Goal: Transaction & Acquisition: Purchase product/service

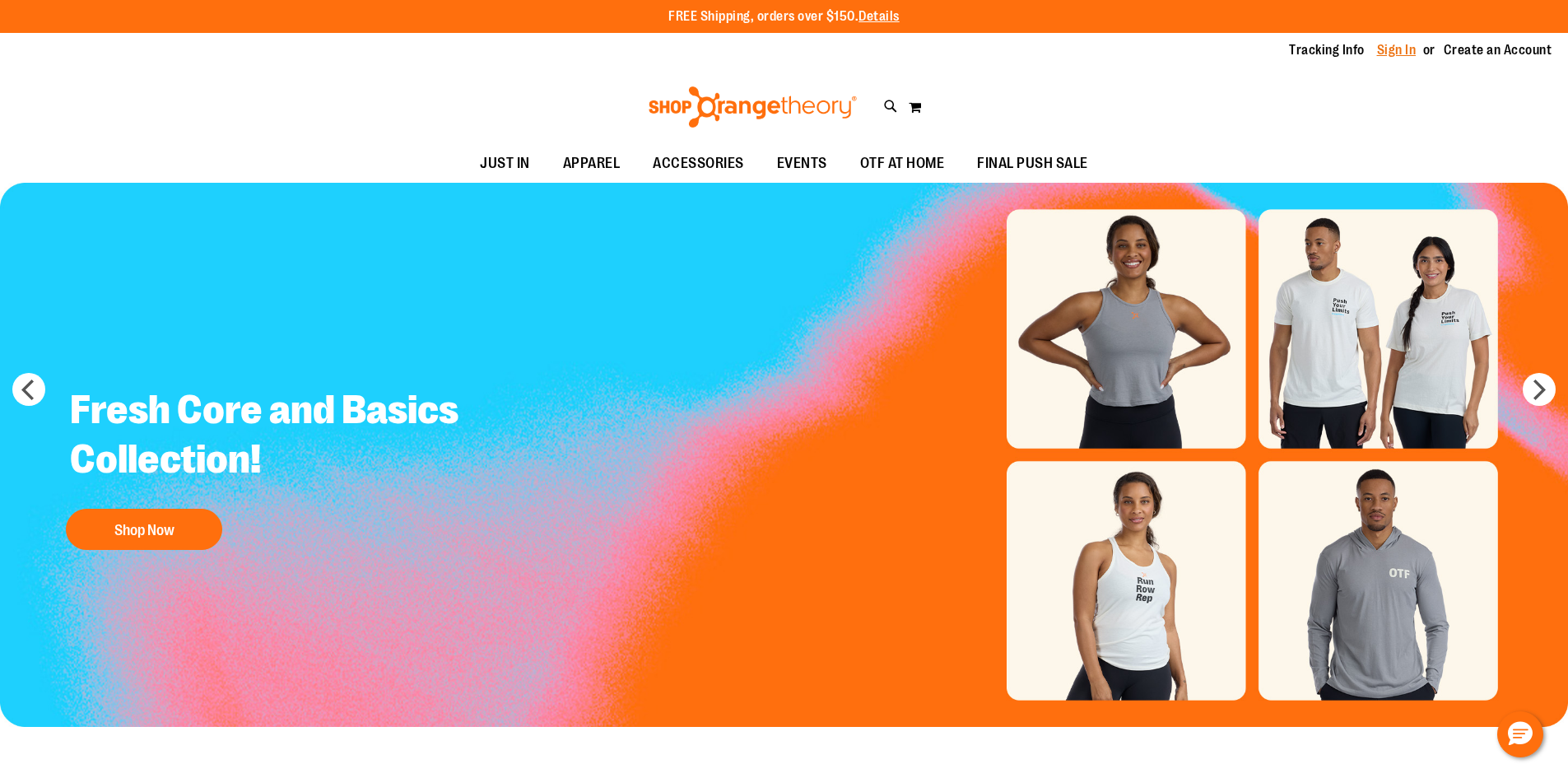
click at [1401, 54] on link "Sign In" at bounding box center [1398, 51] width 40 height 18
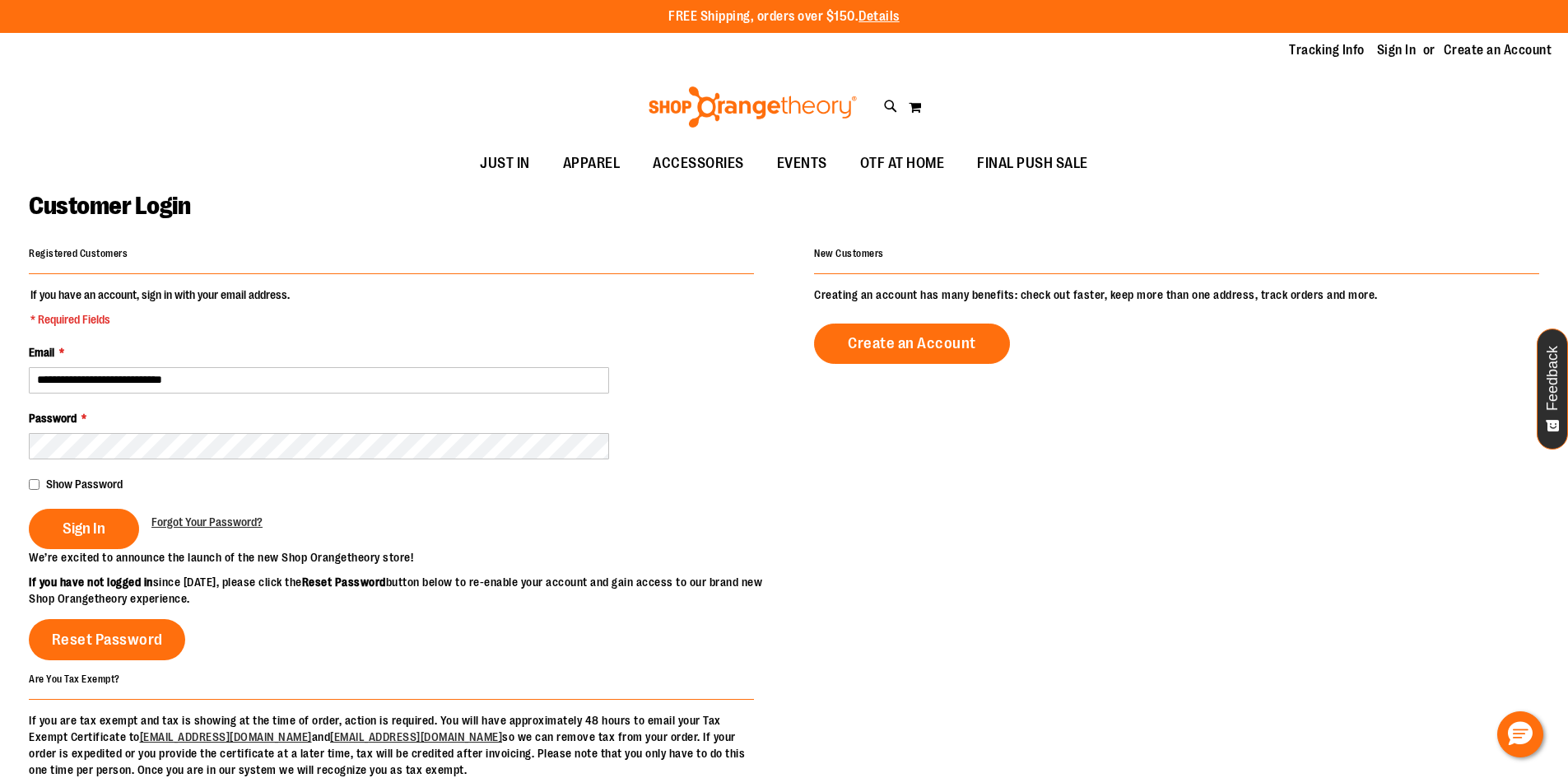
type input "**********"
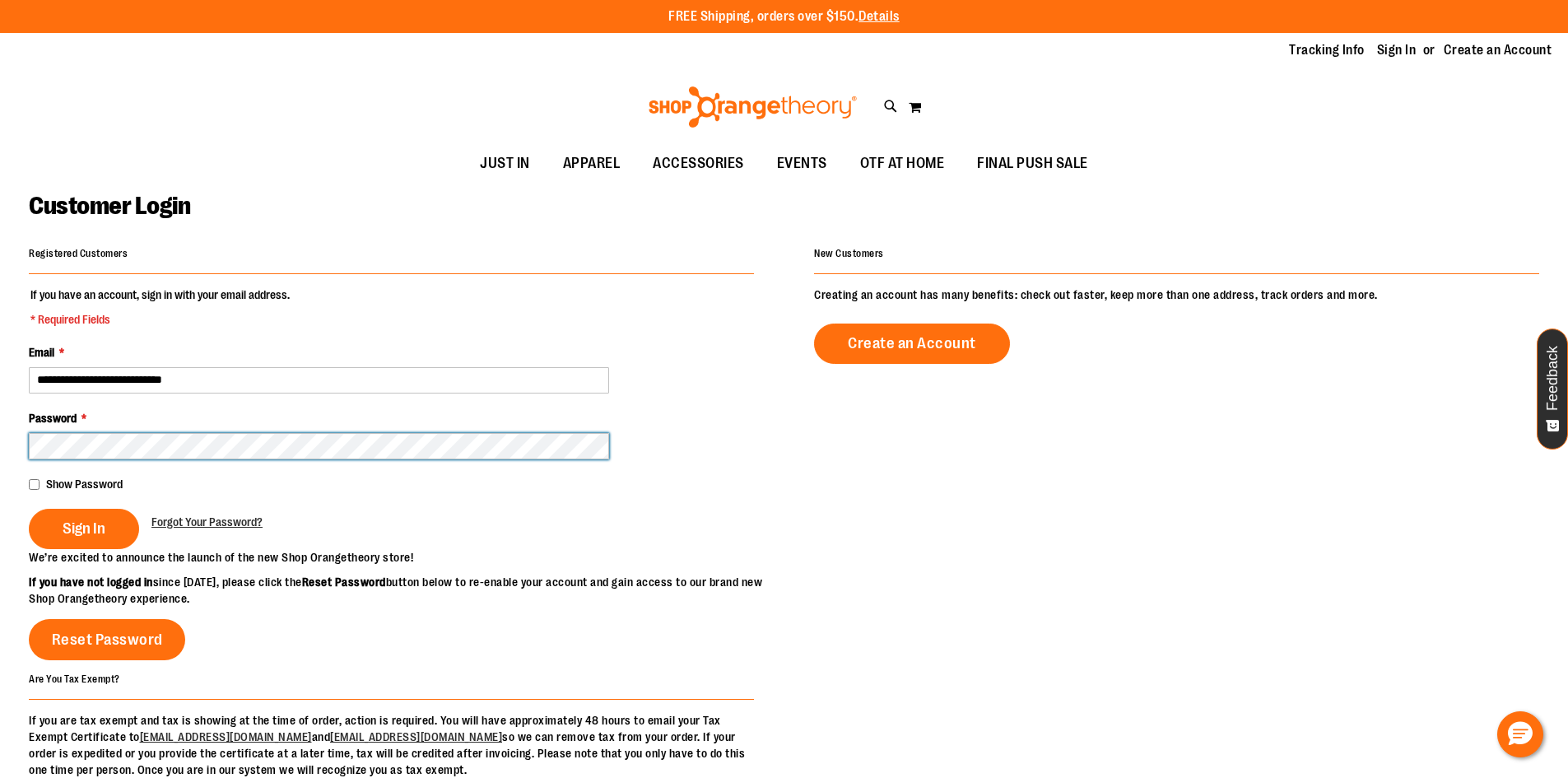
click at [29, 508] on button "Sign In" at bounding box center [83, 528] width 110 height 41
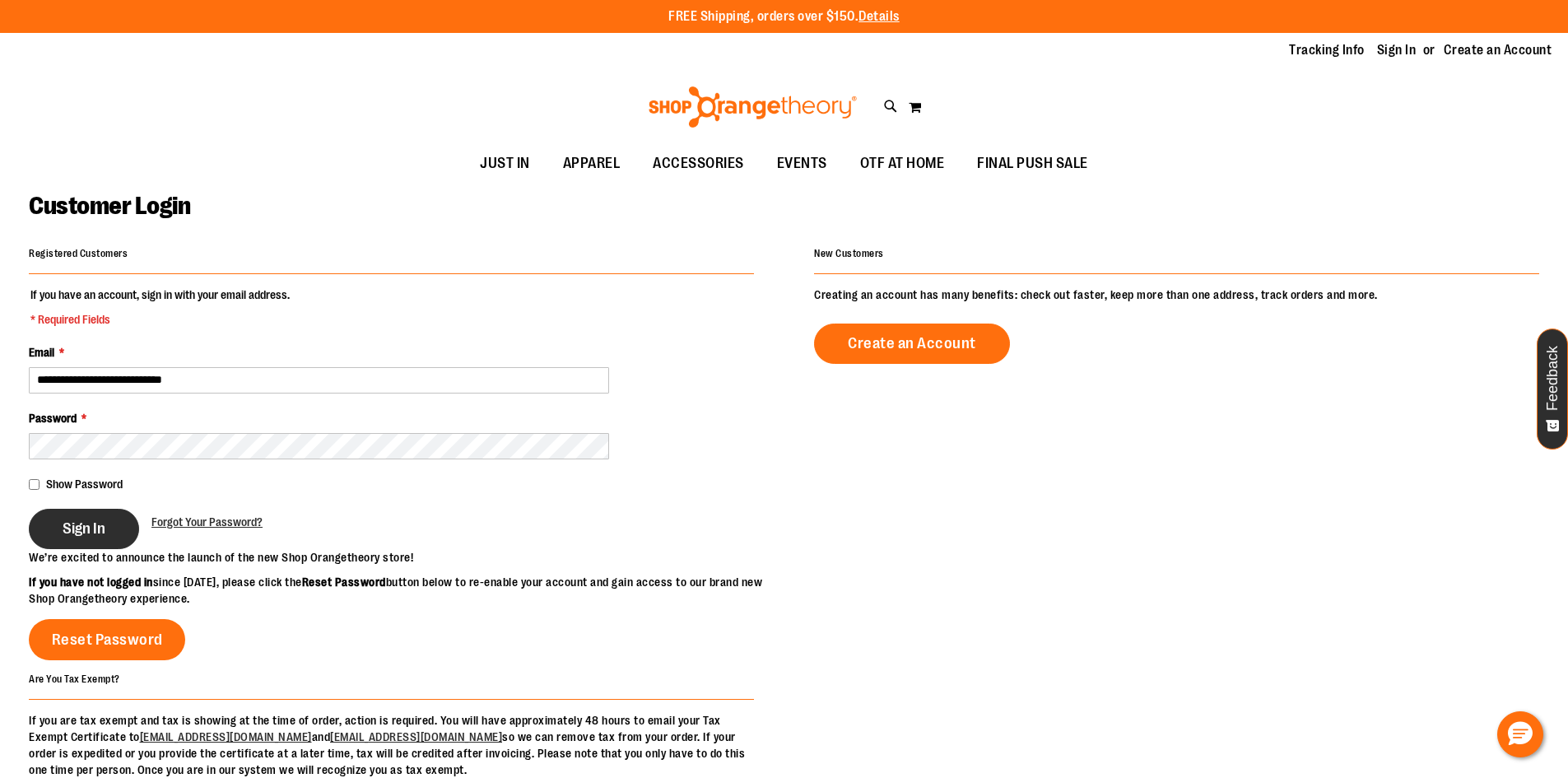
click at [93, 534] on span "Sign In" at bounding box center [83, 528] width 43 height 18
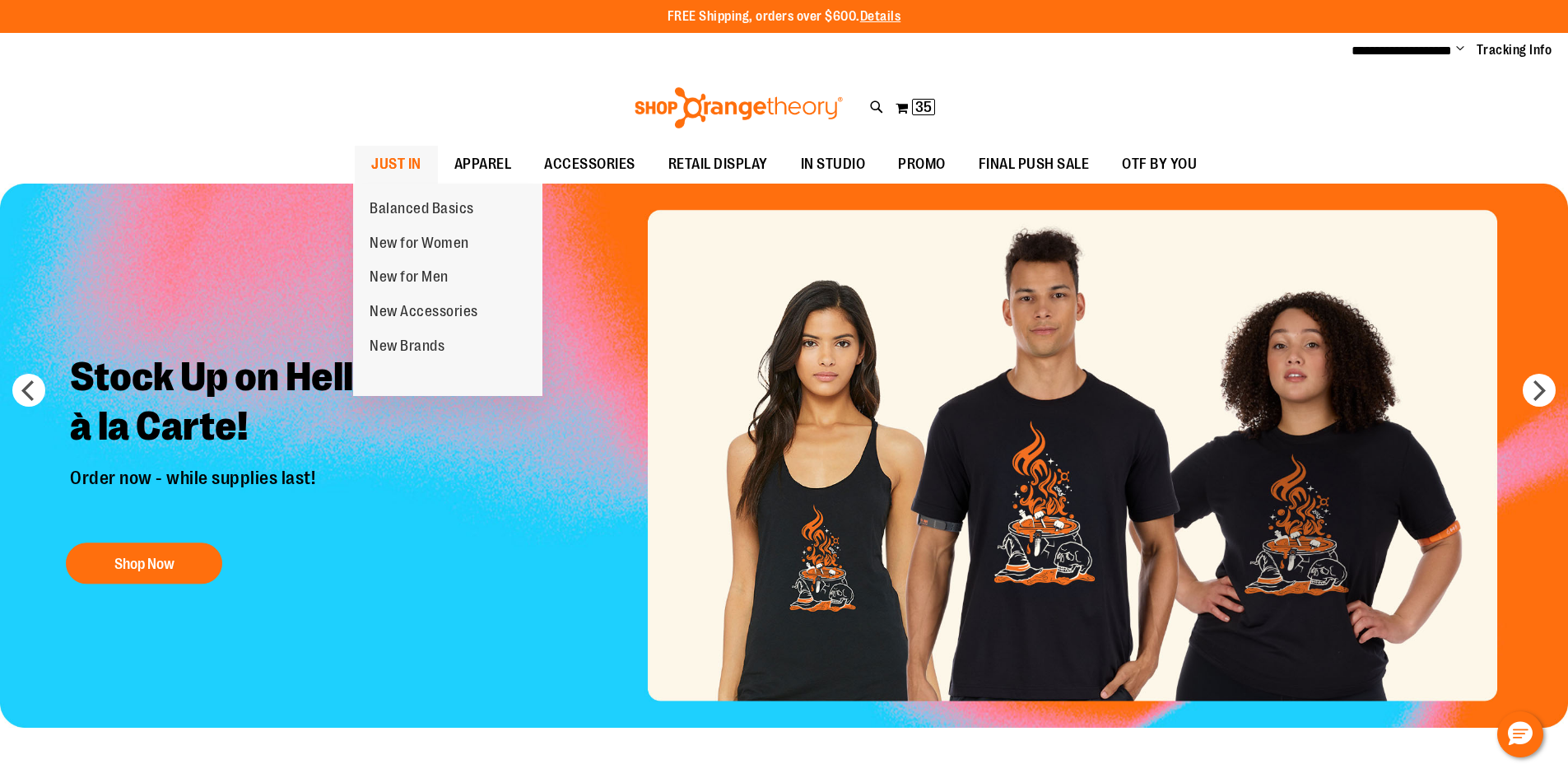
click at [405, 165] on span "JUST IN" at bounding box center [396, 164] width 51 height 37
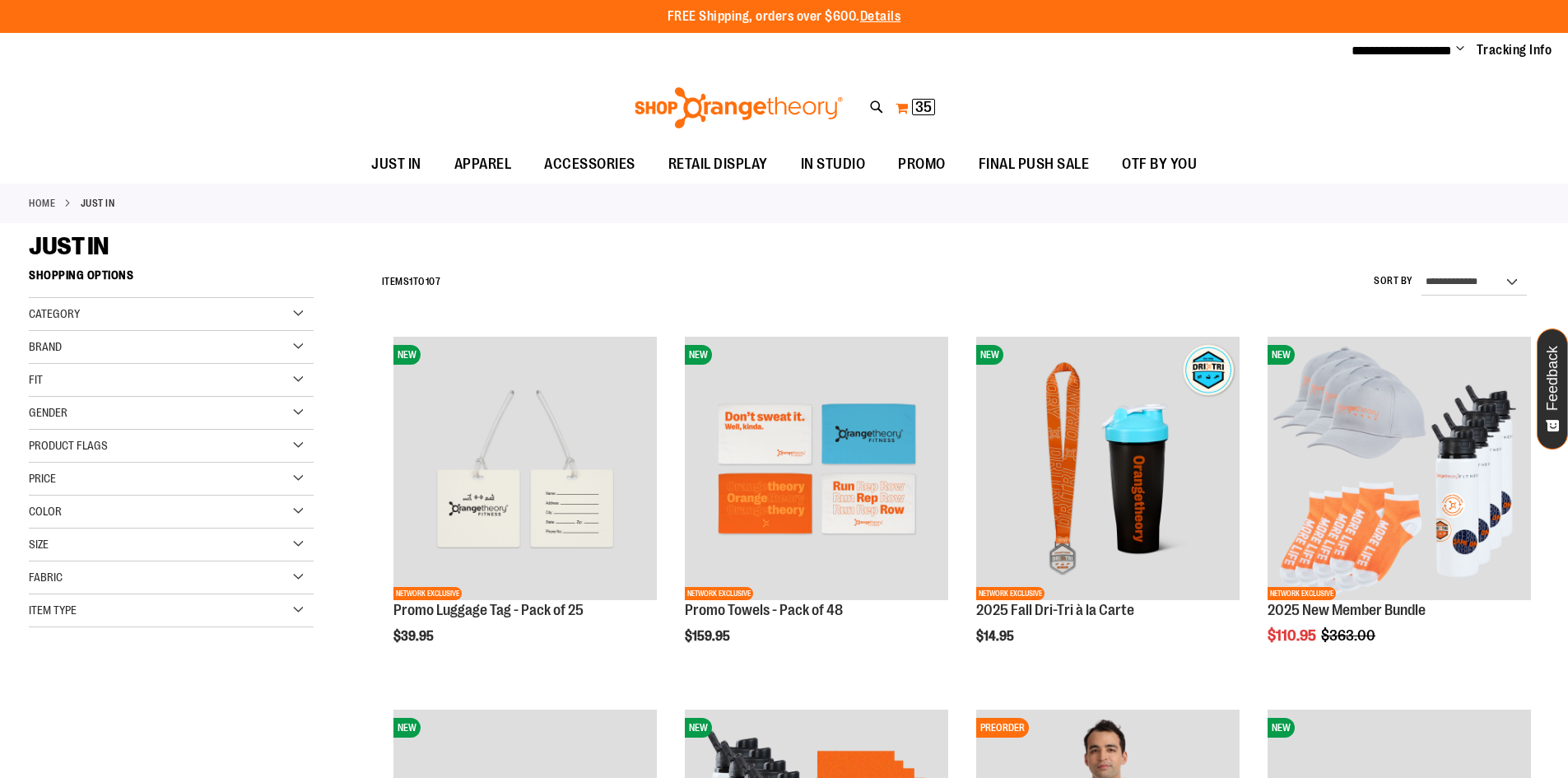
click at [910, 108] on button "My Cart 35 35 items" at bounding box center [916, 108] width 42 height 27
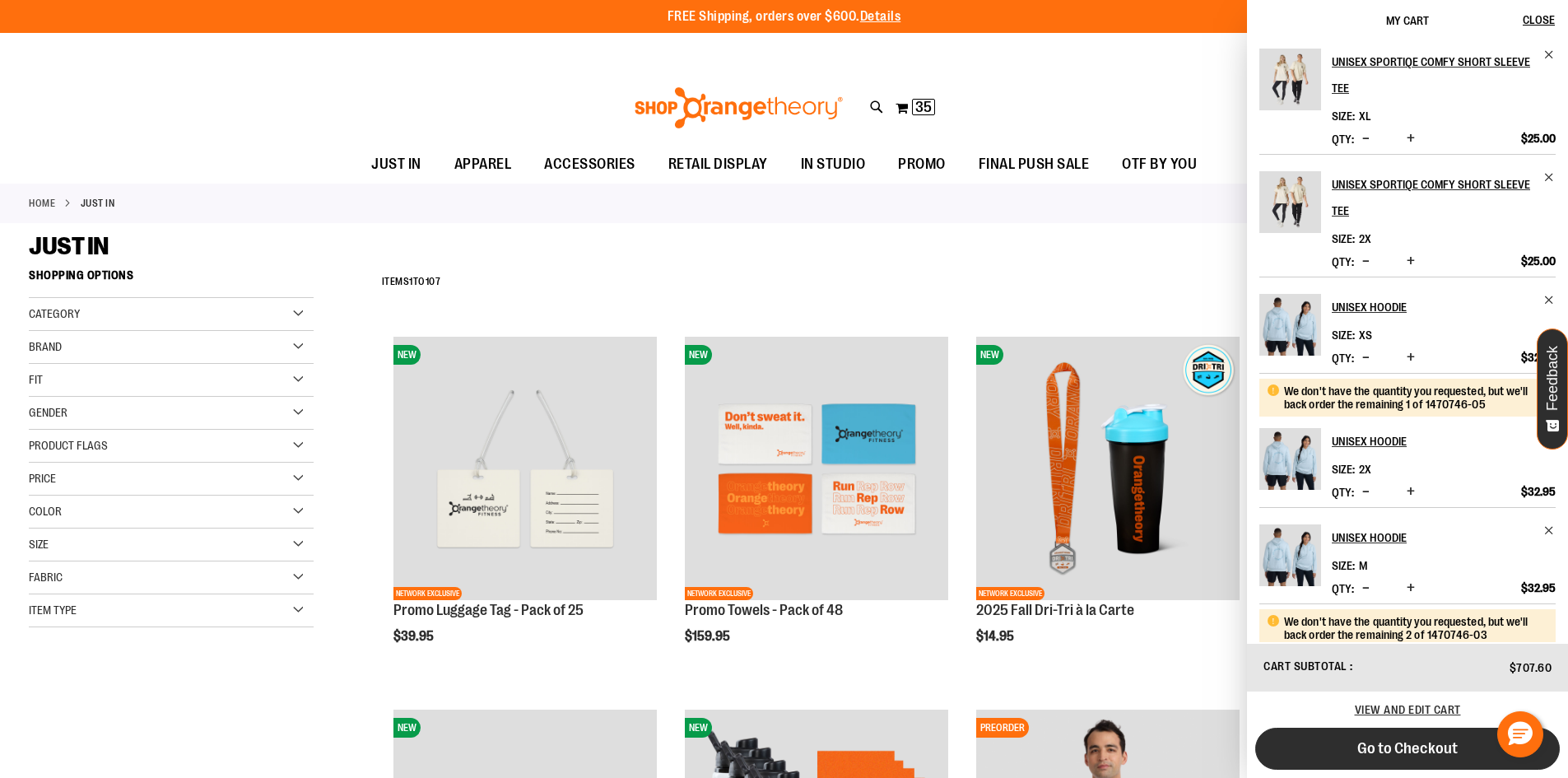
scroll to position [329, 0]
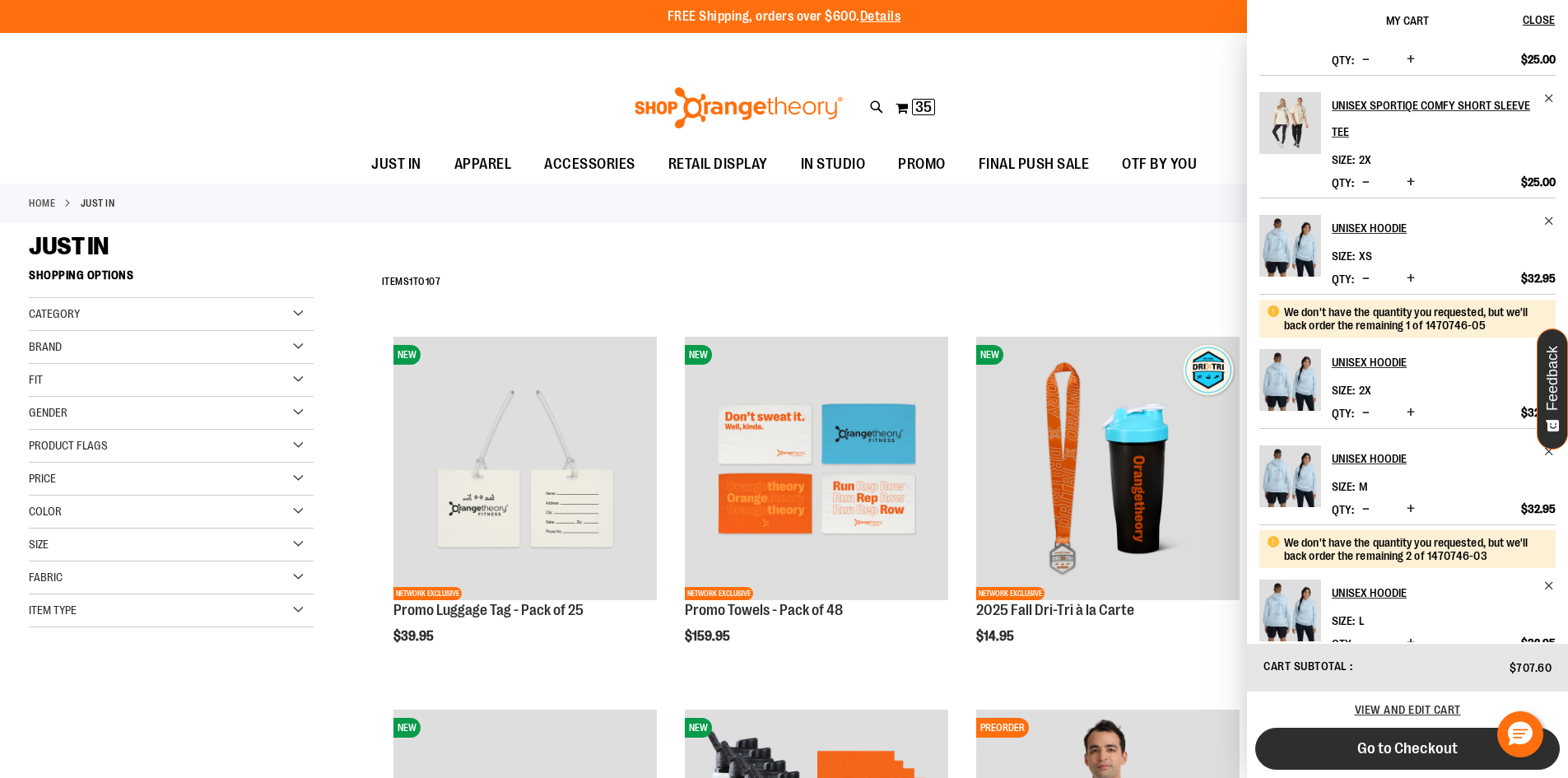
click at [1442, 750] on span "Go to Checkout" at bounding box center [1407, 748] width 100 height 18
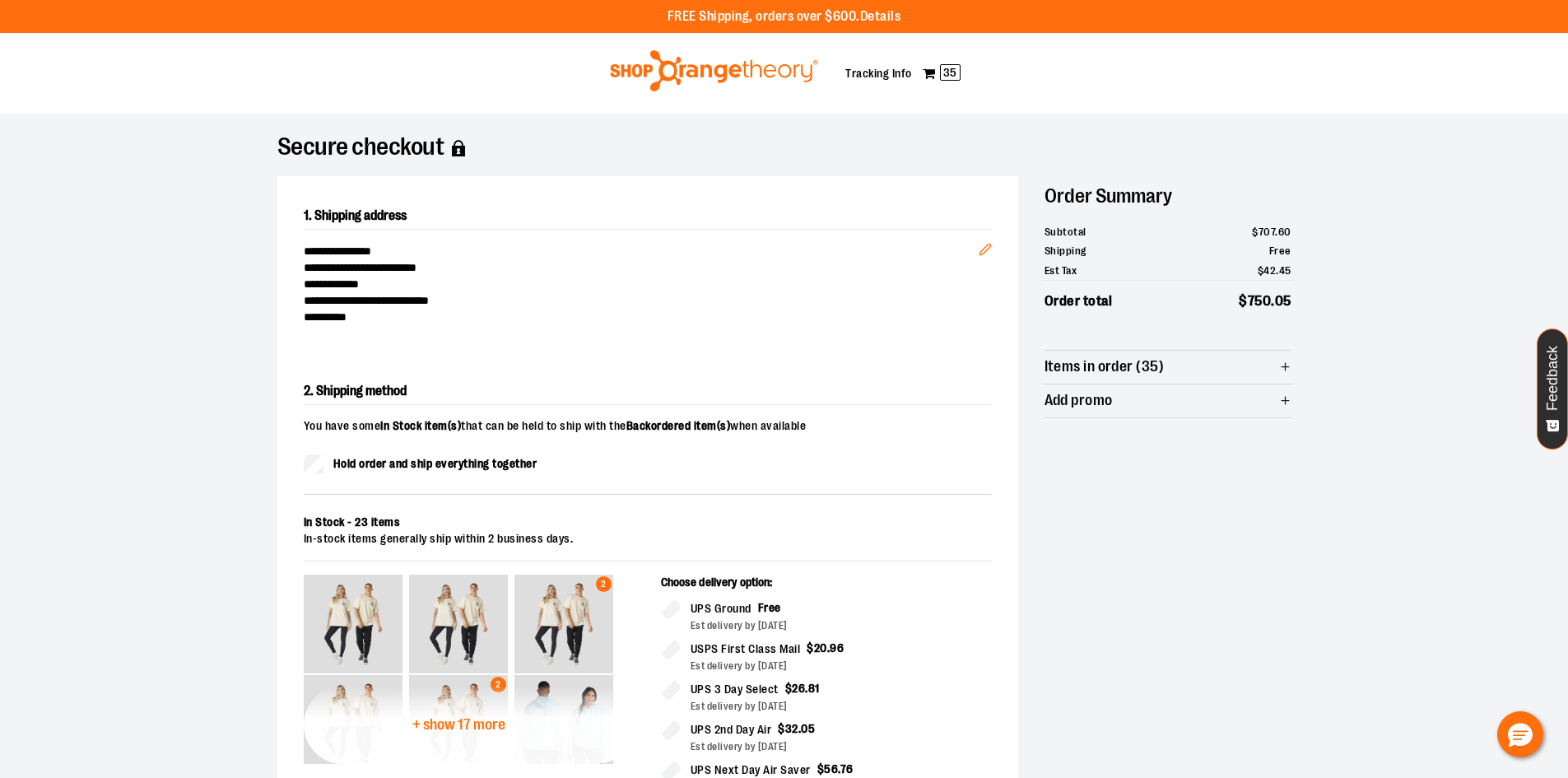
scroll to position [658, 0]
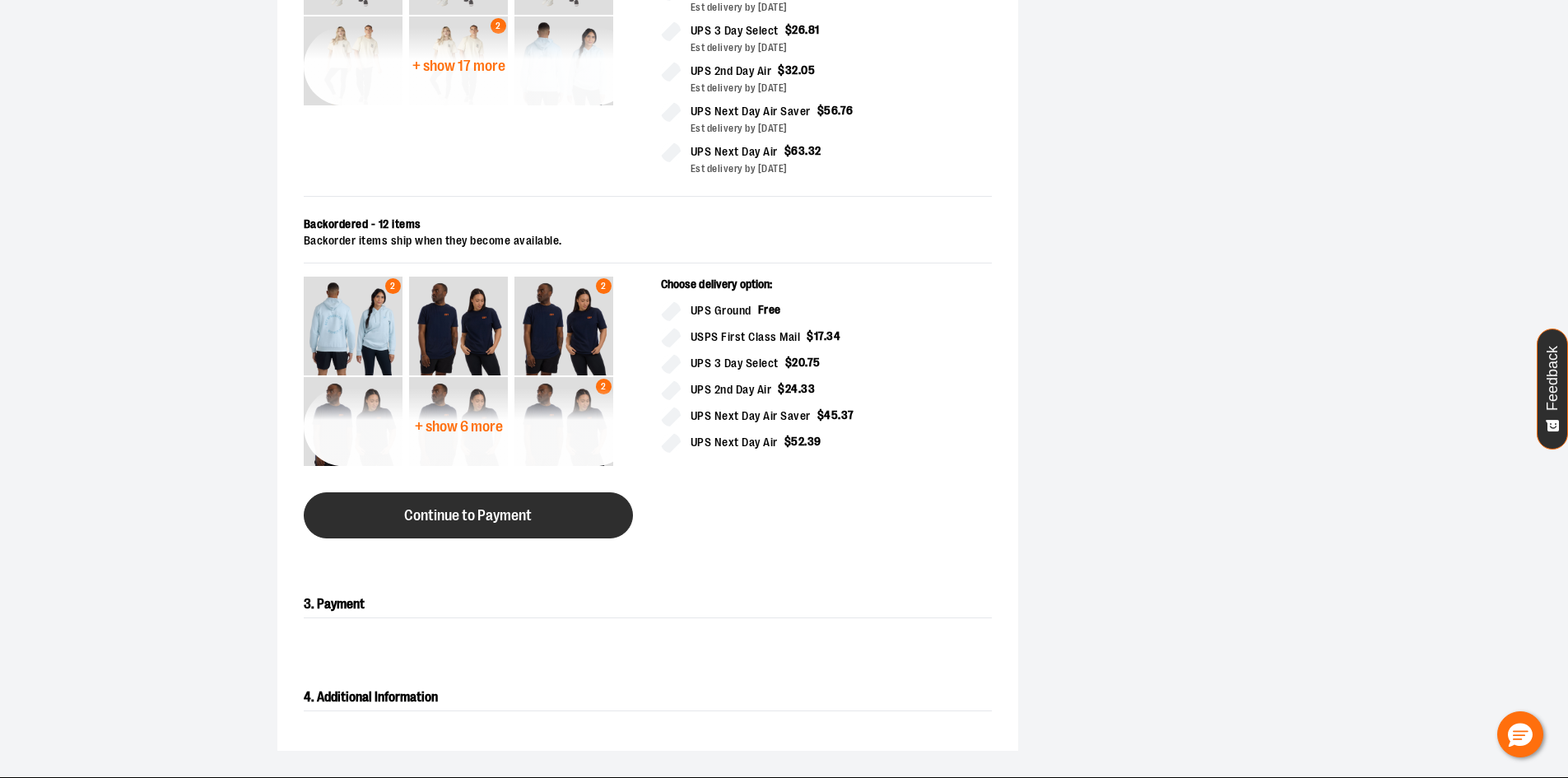
click at [470, 516] on span "Continue to Payment" at bounding box center [468, 515] width 128 height 16
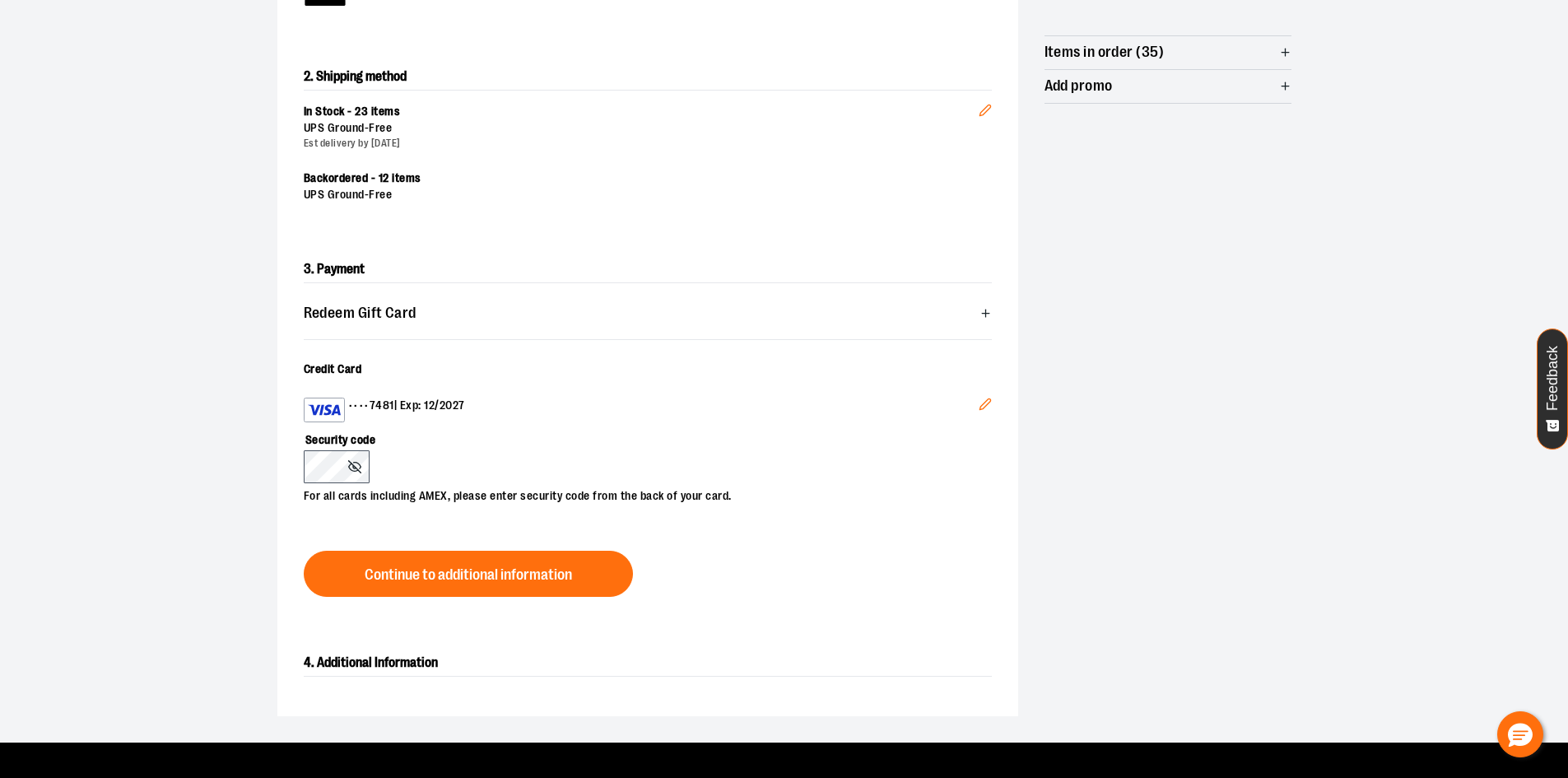
scroll to position [329, 0]
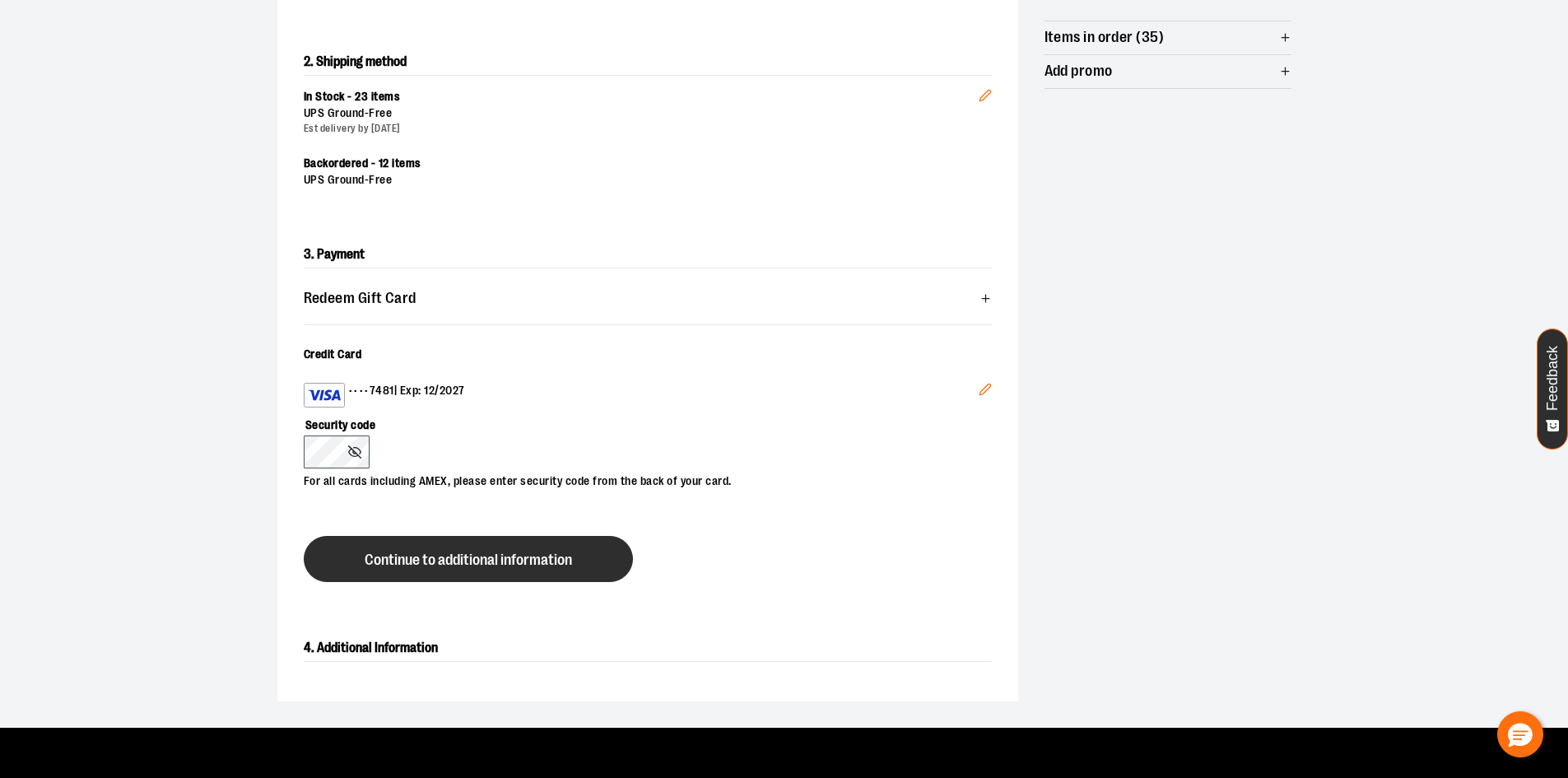
click at [586, 553] on button "Continue to additional information" at bounding box center [468, 559] width 329 height 47
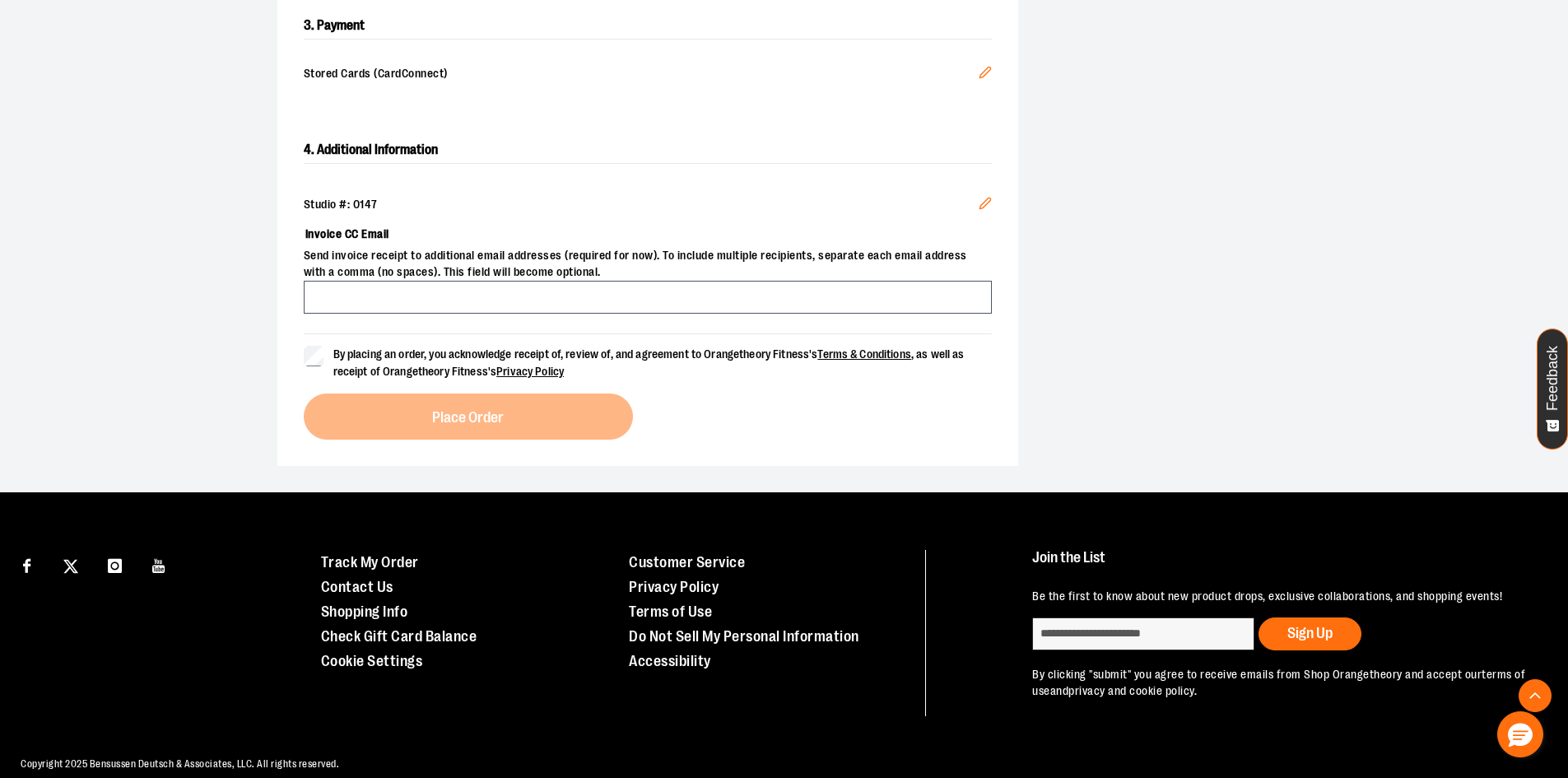
scroll to position [576, 0]
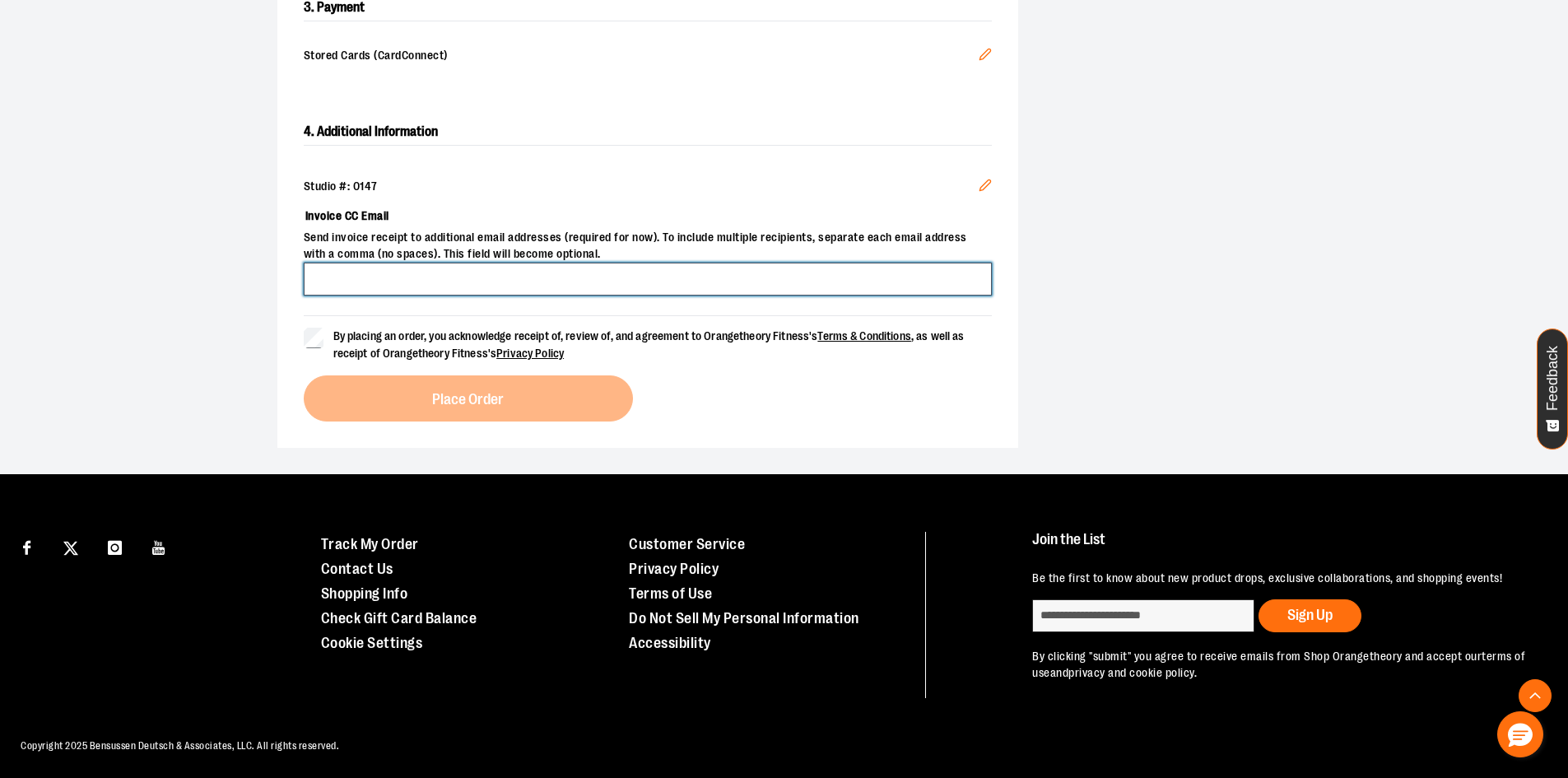
click at [479, 286] on input "Invoice CC Email" at bounding box center [647, 278] width 688 height 33
type input "**********"
drag, startPoint x: 407, startPoint y: 279, endPoint x: 388, endPoint y: 276, distance: 19.2
click at [388, 276] on input "**********" at bounding box center [647, 278] width 688 height 33
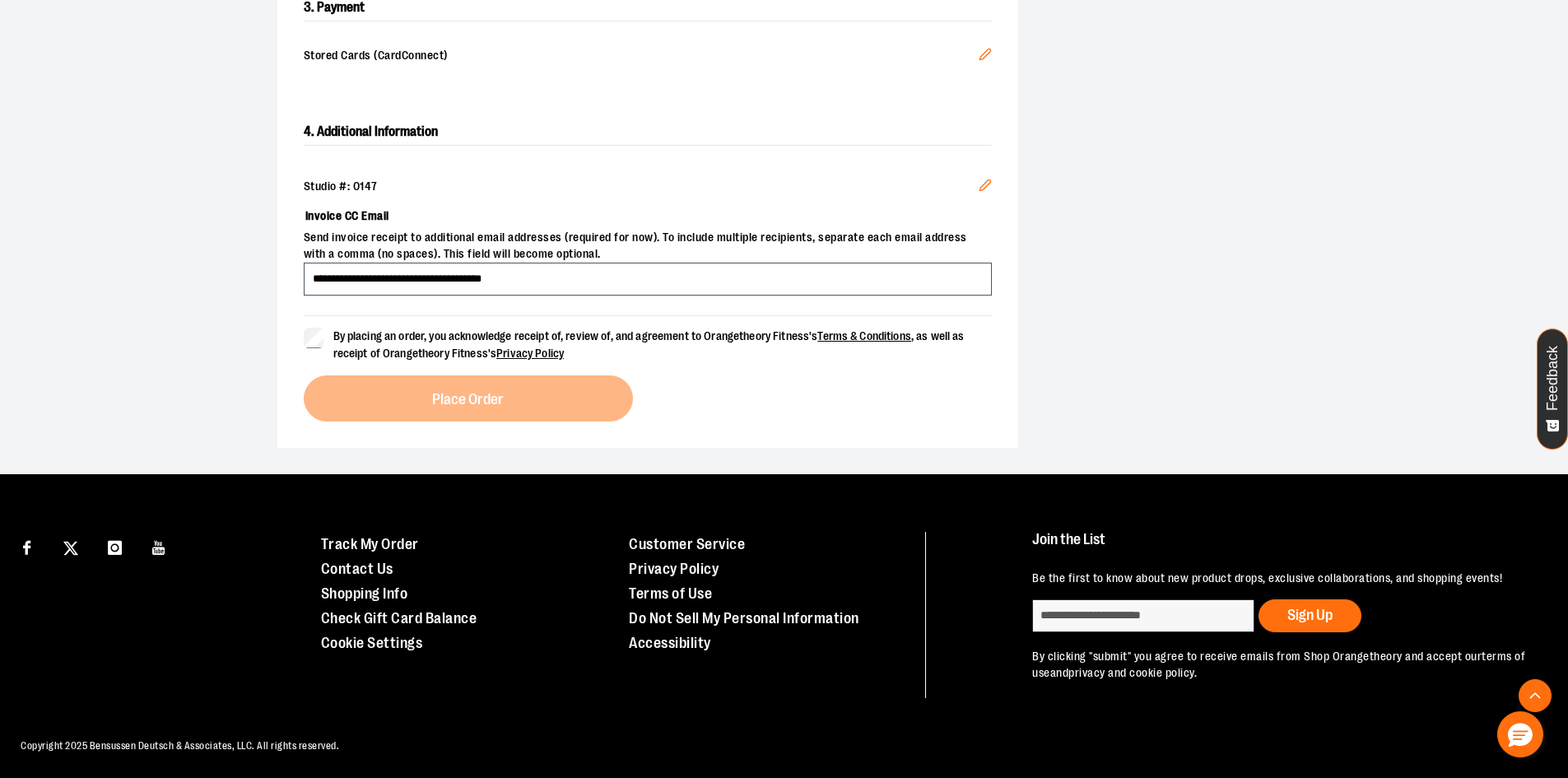
click at [410, 175] on div "**********" at bounding box center [647, 237] width 688 height 157
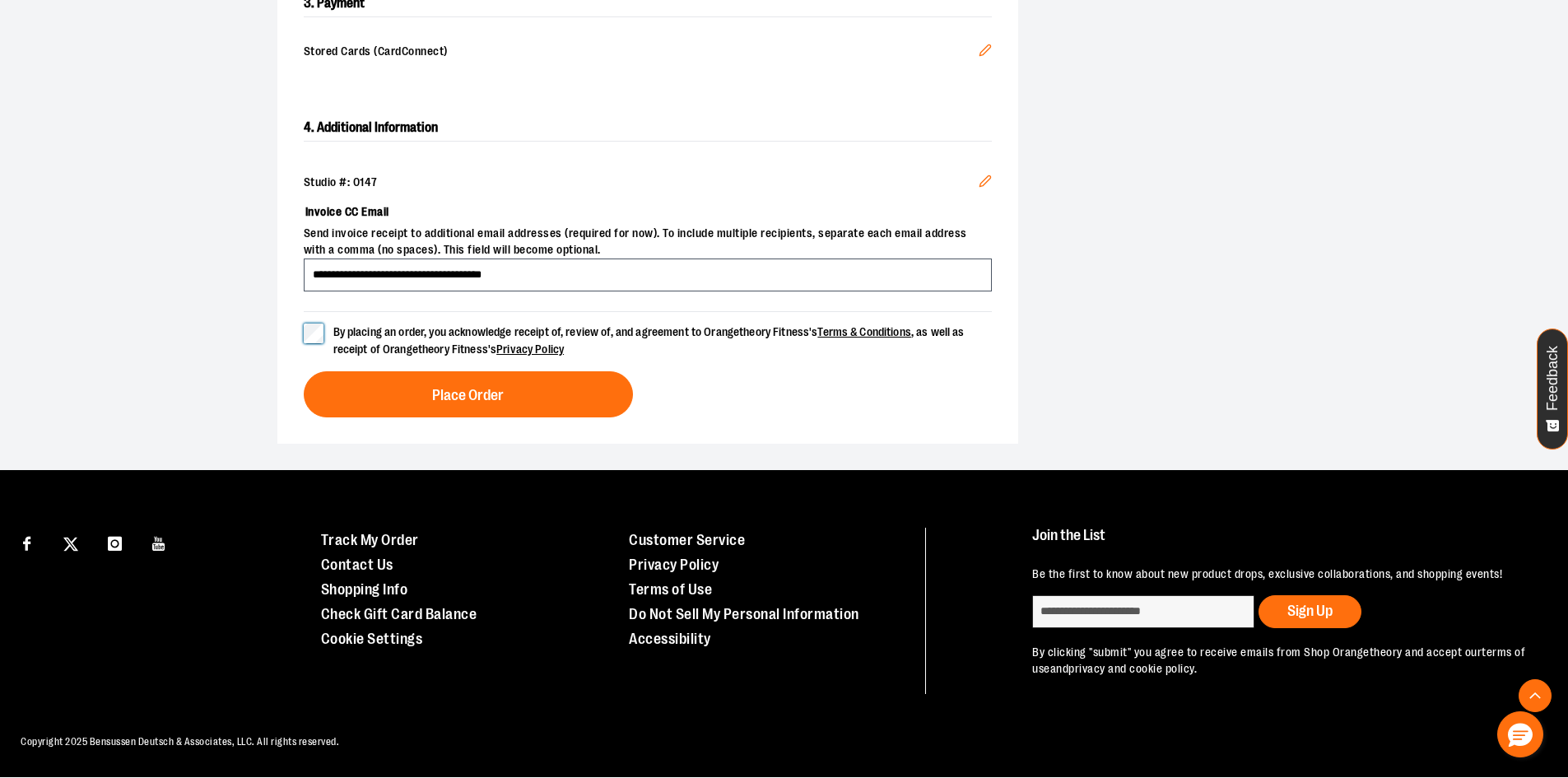
scroll to position [595, 0]
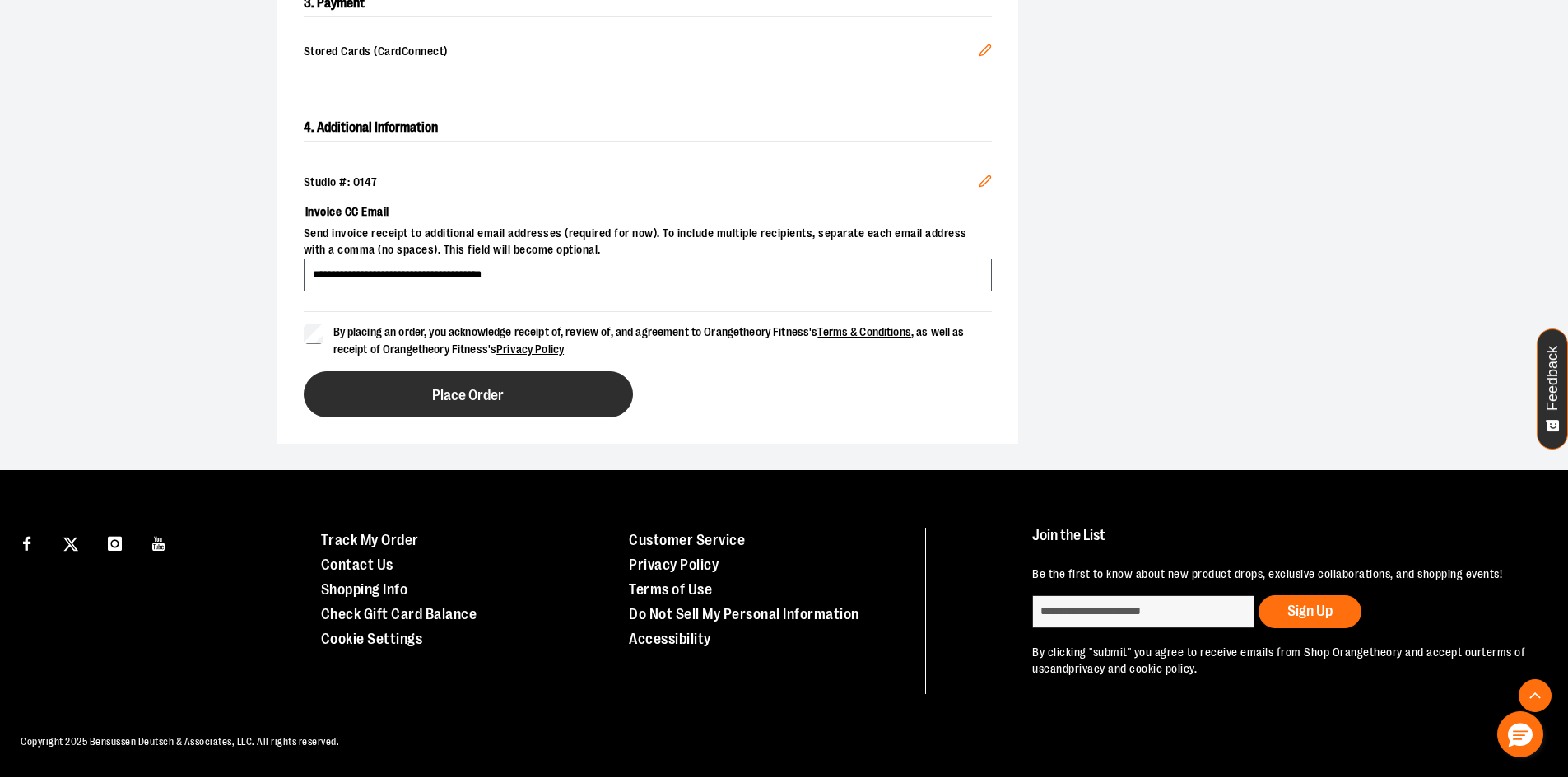
click at [507, 389] on button "Place Order" at bounding box center [468, 394] width 329 height 47
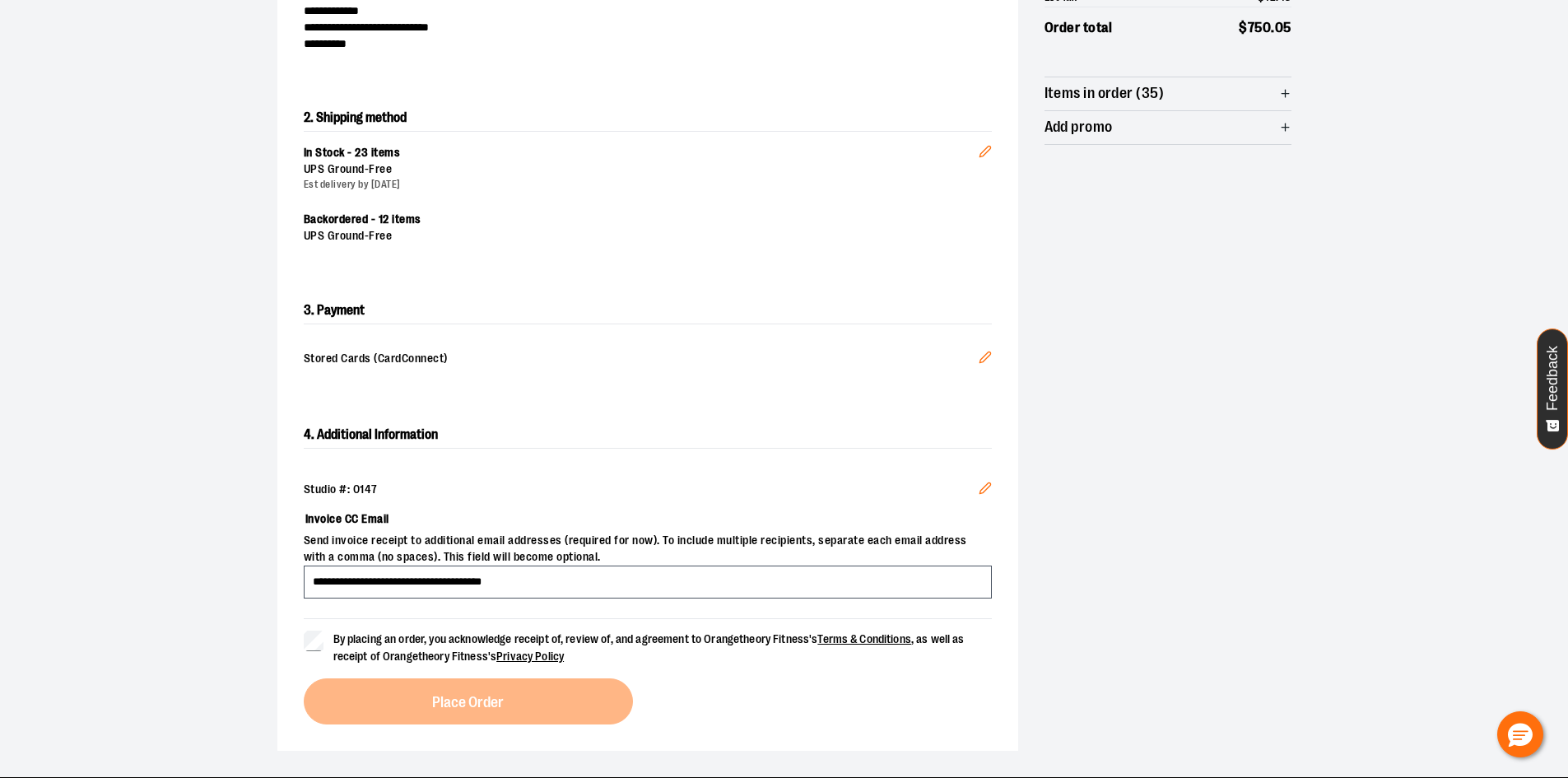
scroll to position [266, 0]
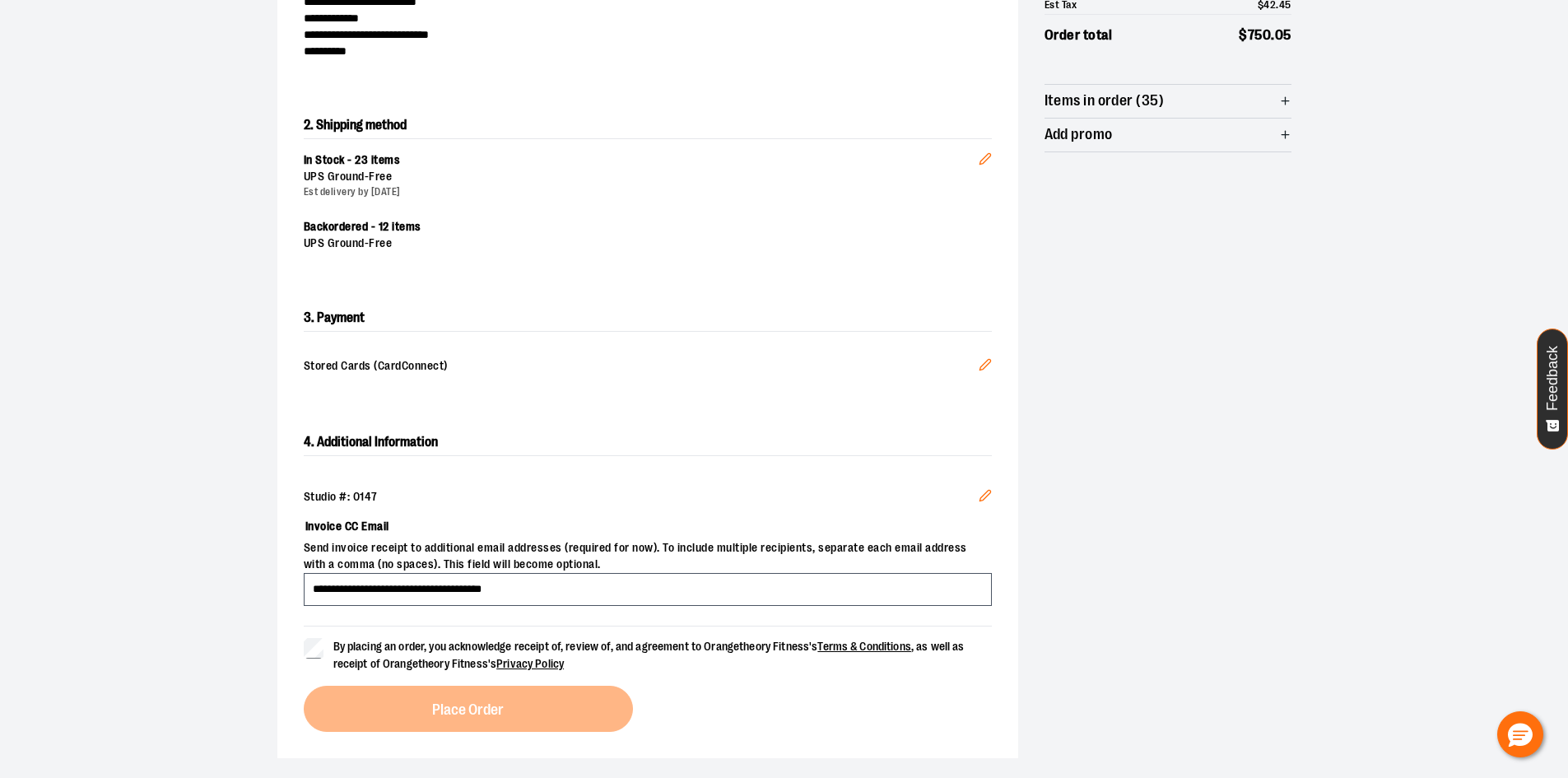
click at [983, 367] on icon "Edit" at bounding box center [985, 364] width 13 height 13
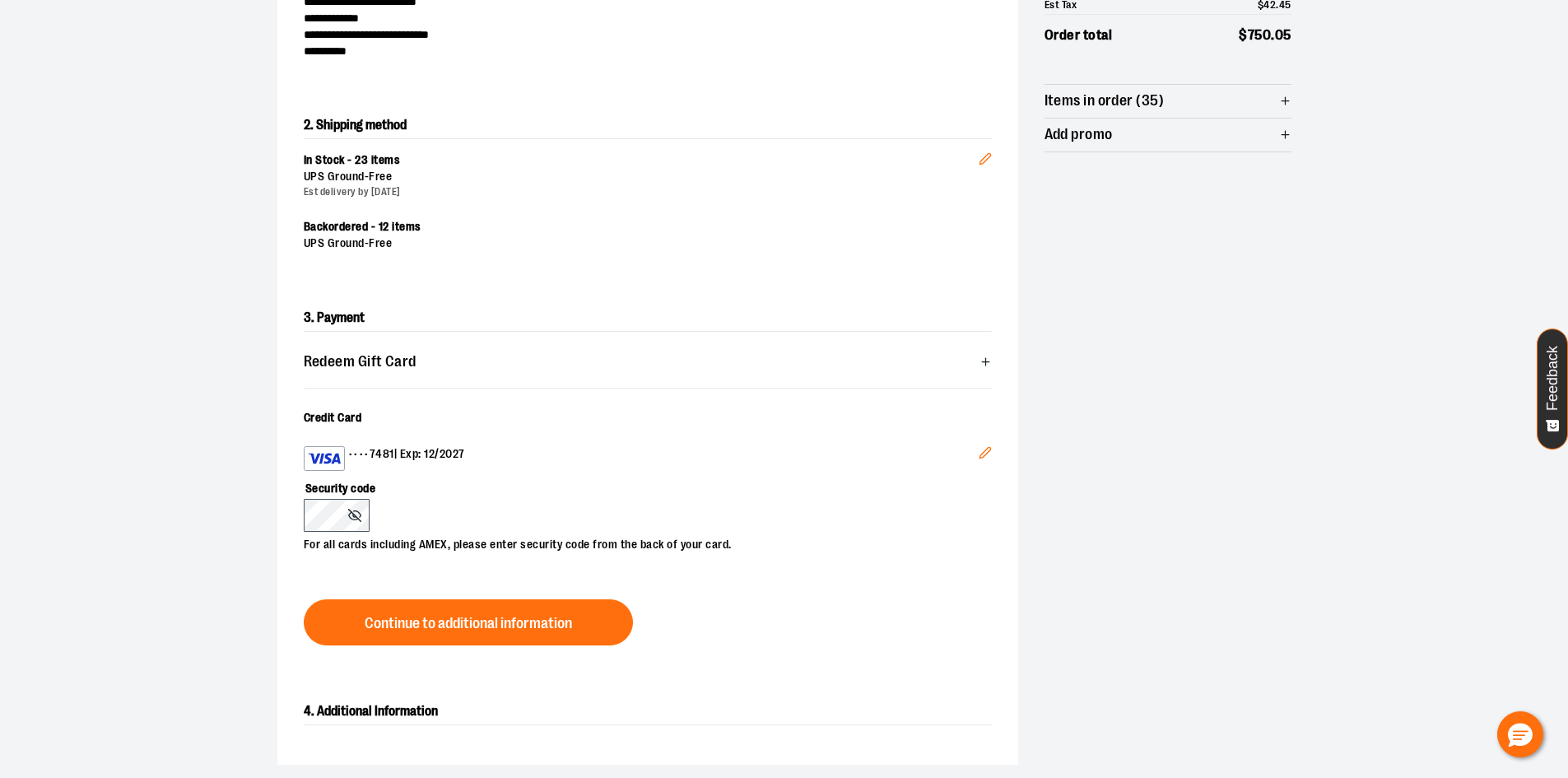
click at [979, 453] on icon "Edit" at bounding box center [985, 452] width 13 height 13
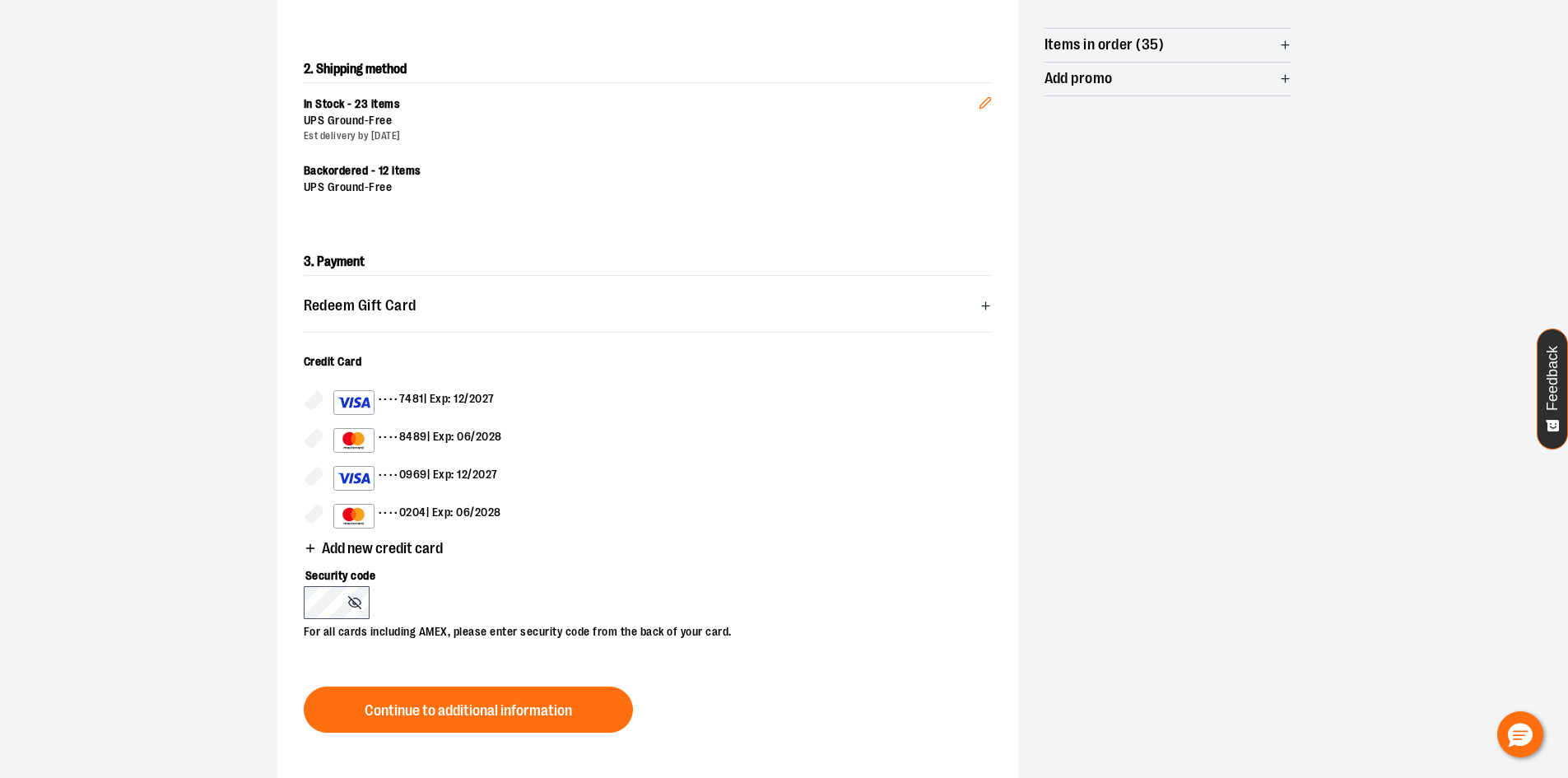
scroll to position [348, 0]
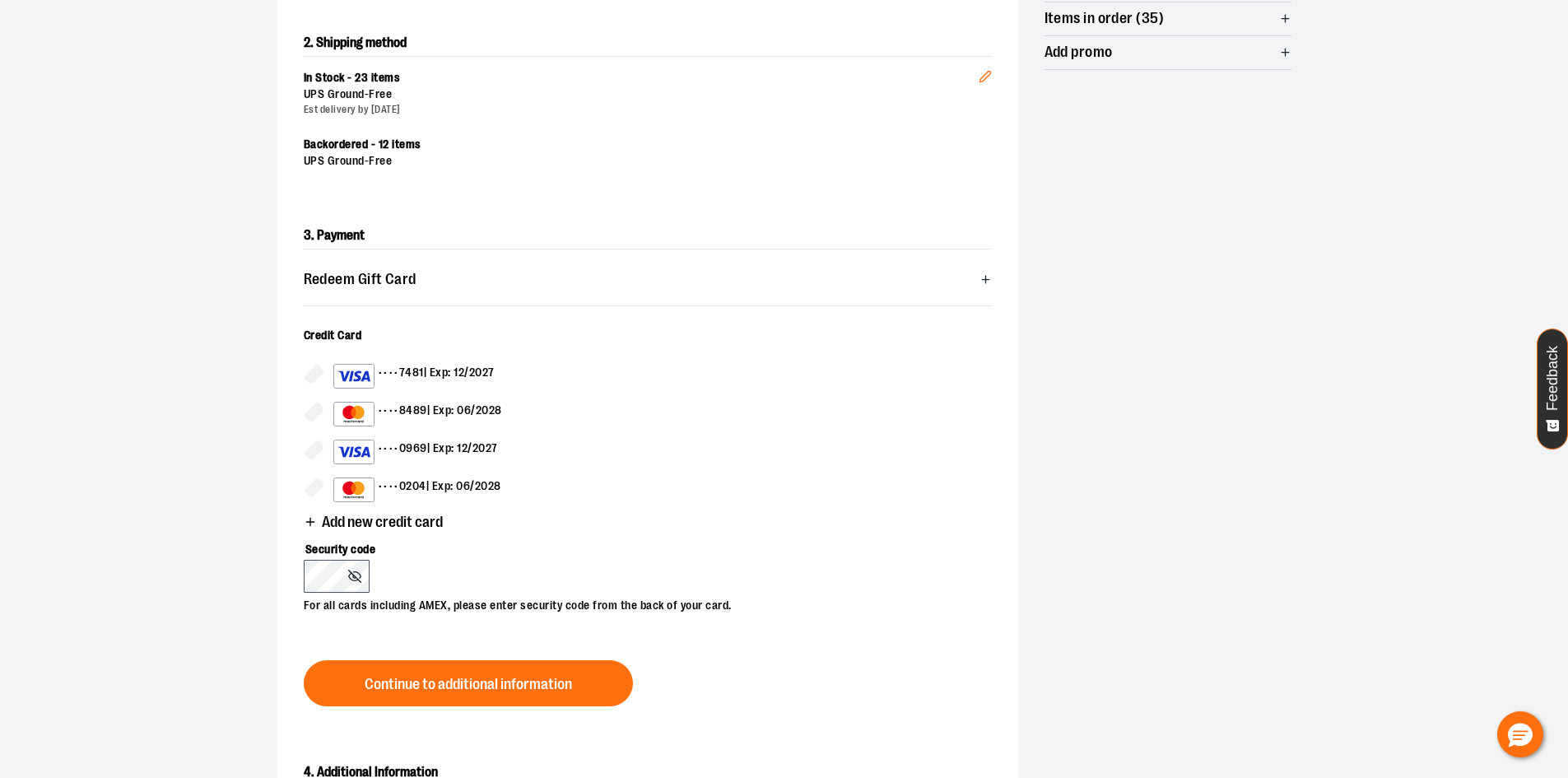
click at [414, 522] on span "Add new credit card" at bounding box center [383, 522] width 121 height 16
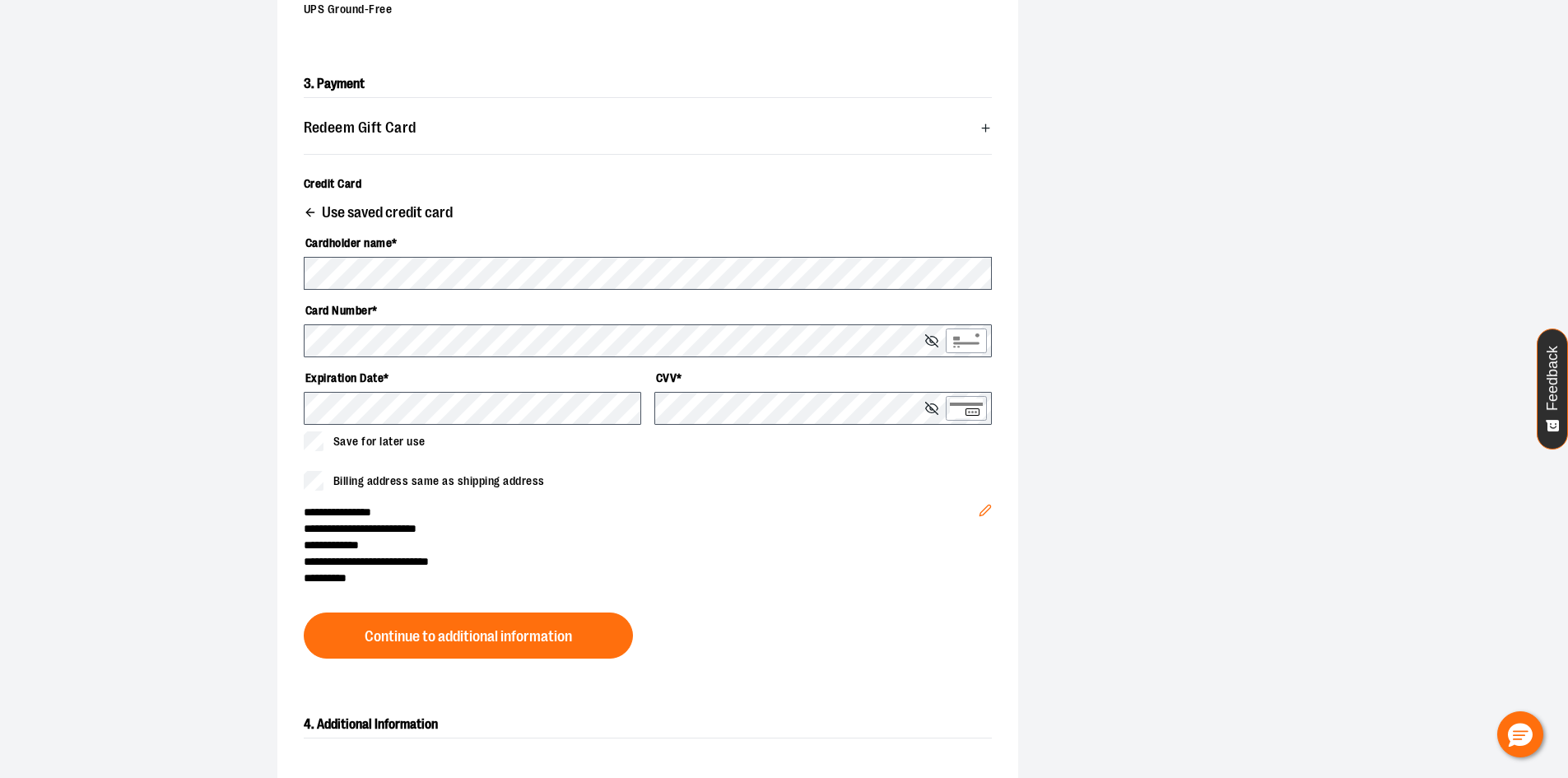
scroll to position [512, 0]
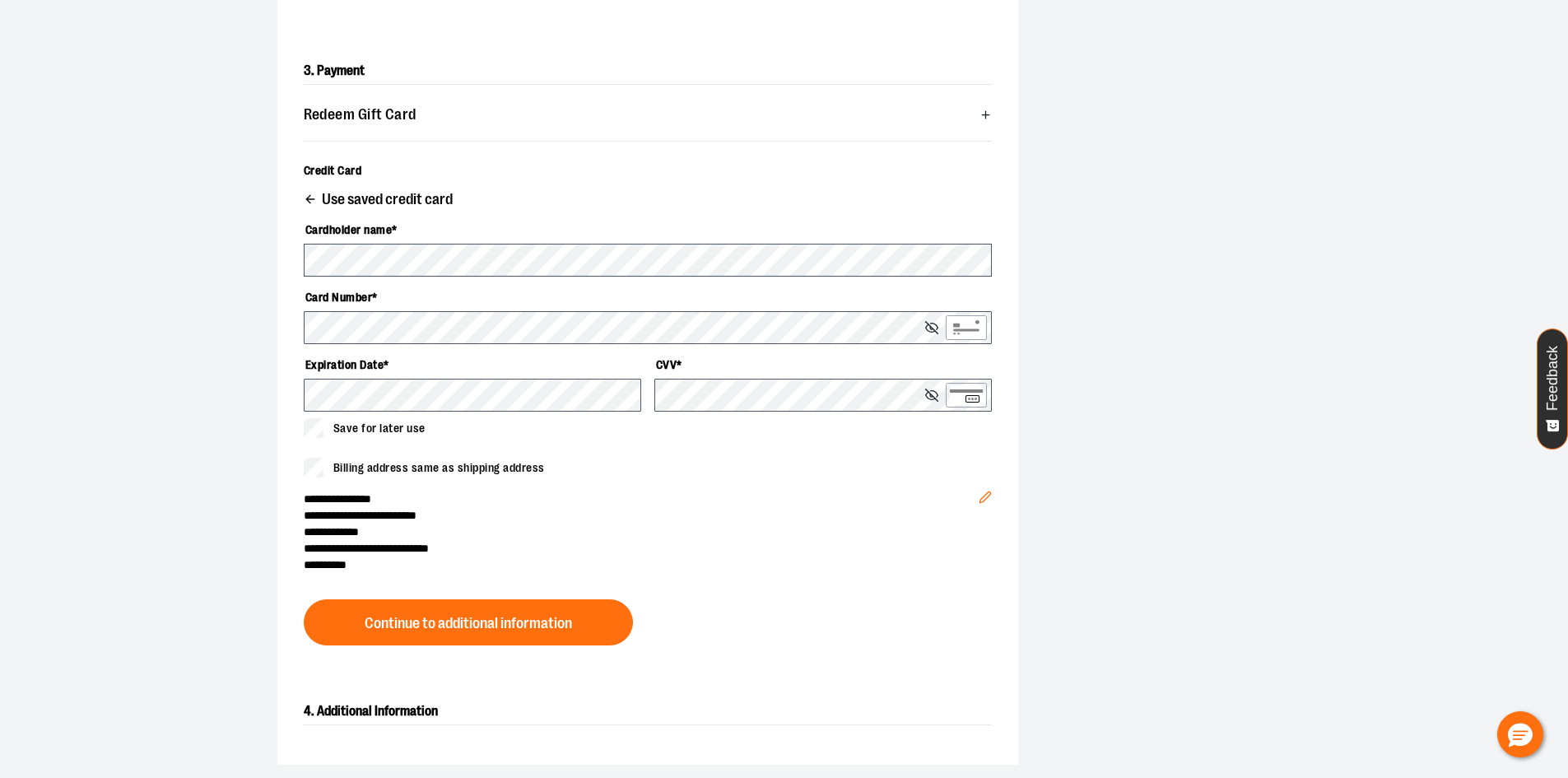
click at [982, 495] on icon "Edit" at bounding box center [985, 497] width 13 height 13
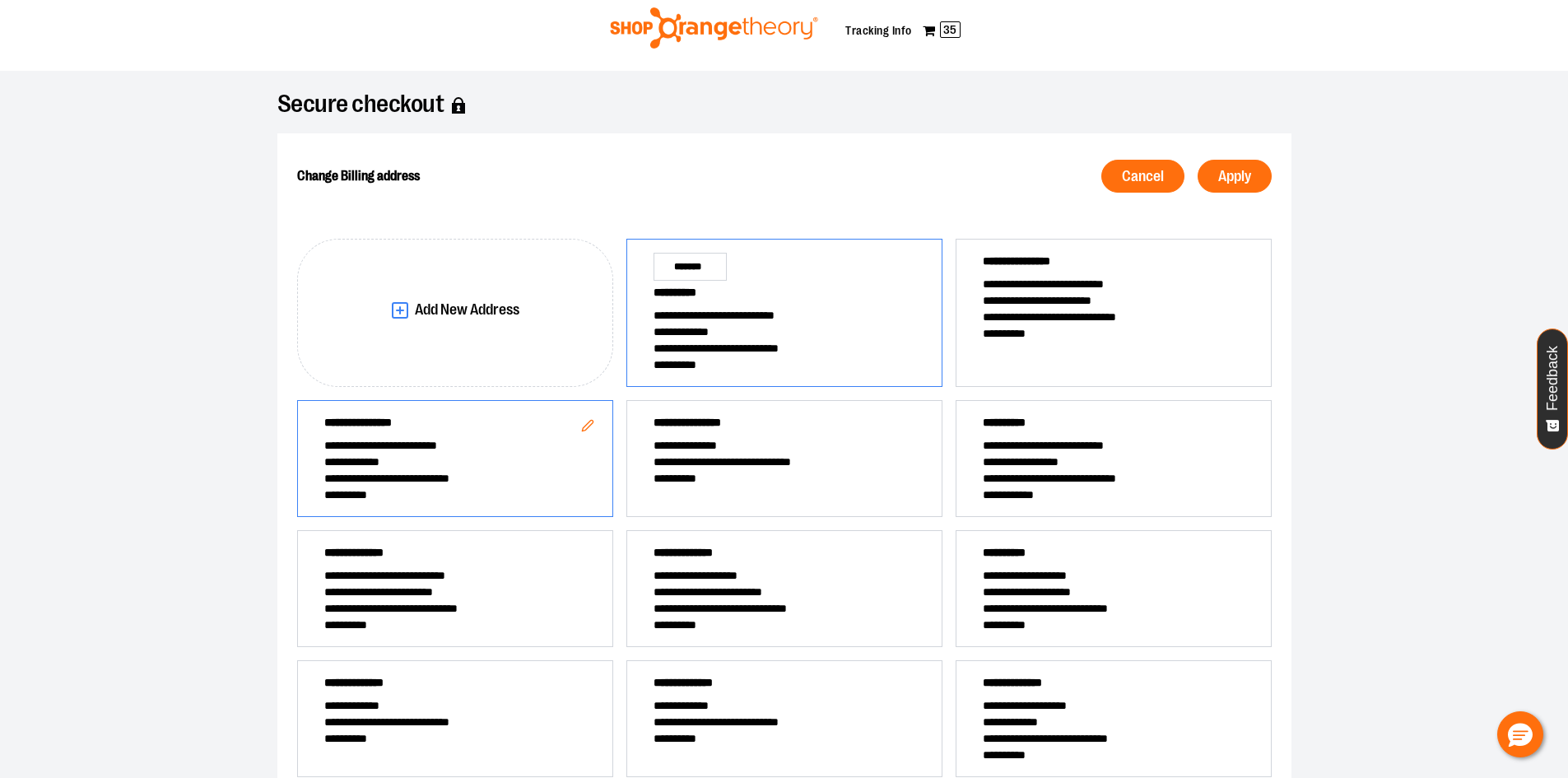
scroll to position [125, 0]
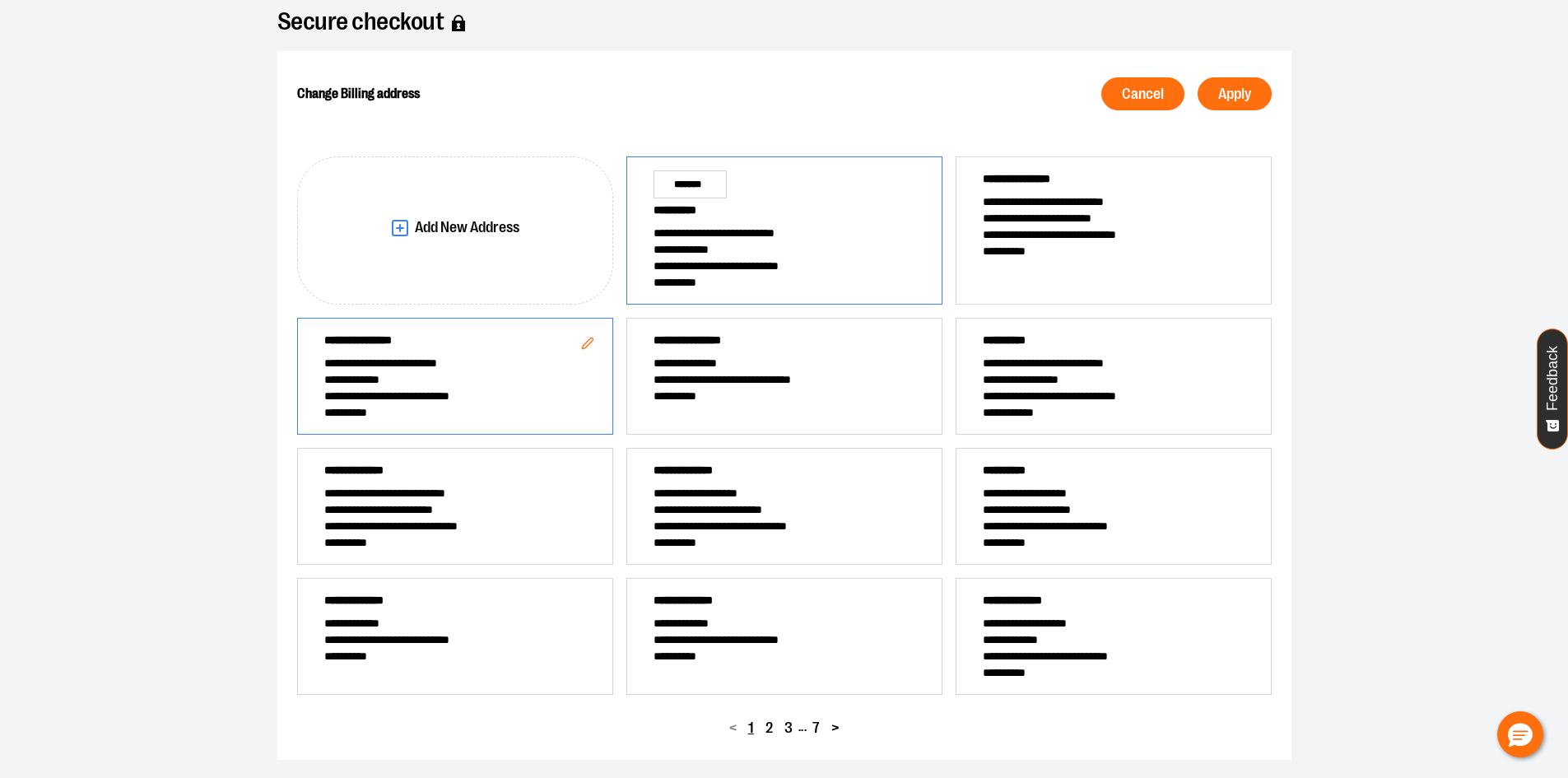
click at [781, 199] on div "**********" at bounding box center [784, 230] width 316 height 148
click at [1066, 489] on span "**********" at bounding box center [1114, 493] width 262 height 17
click at [1240, 93] on span "Apply" at bounding box center [1234, 94] width 33 height 16
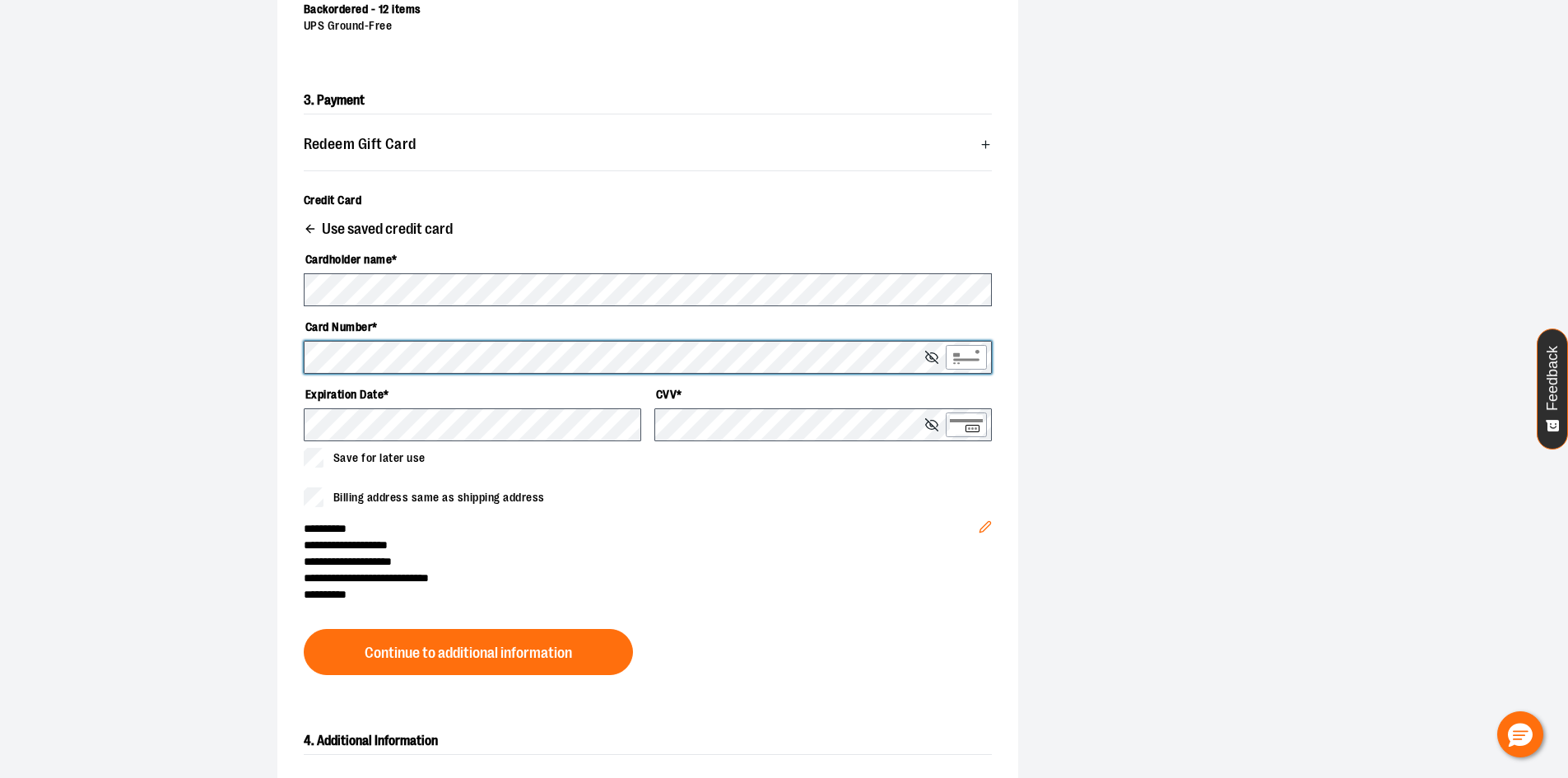
scroll to position [454, 0]
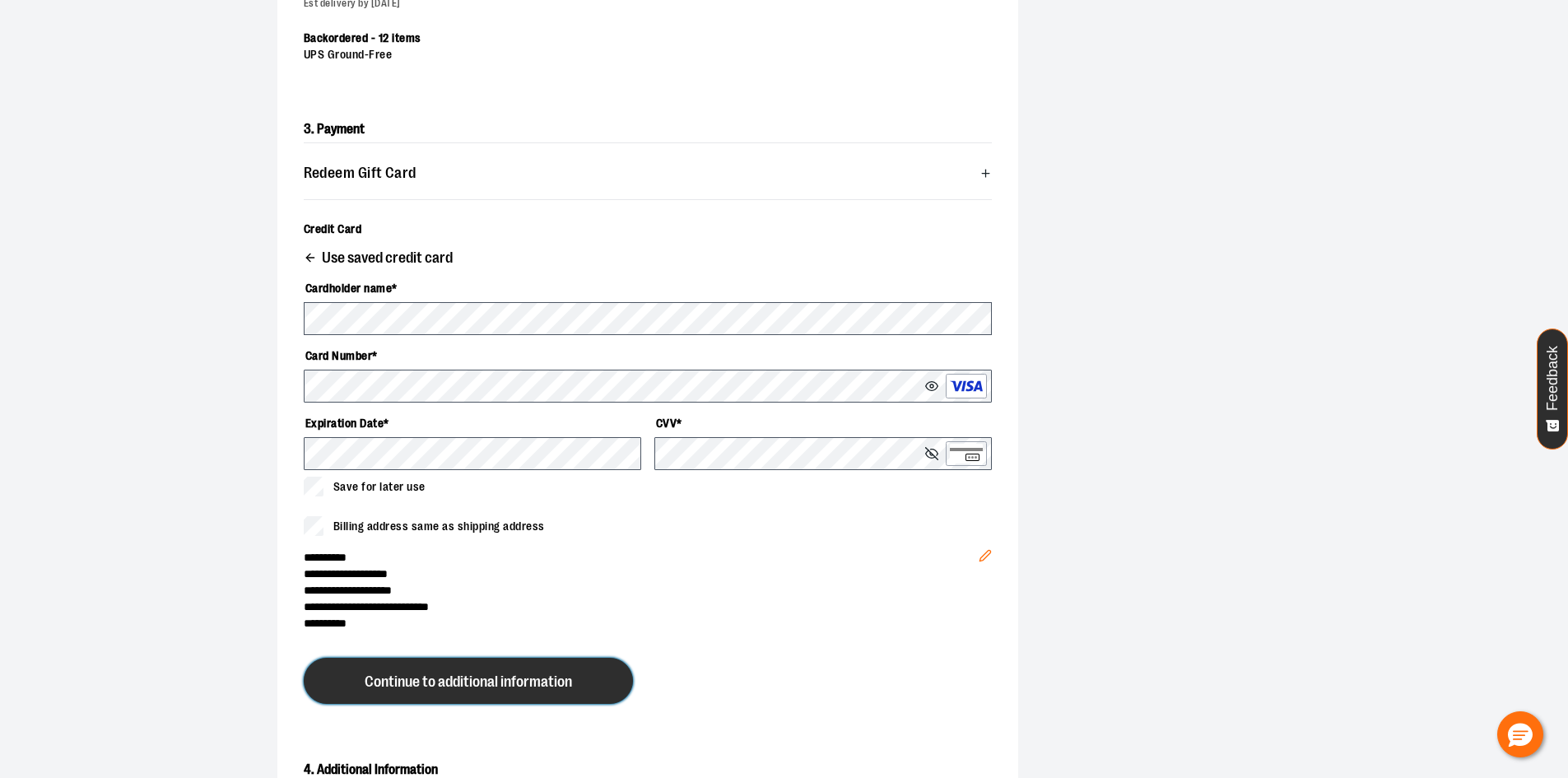
click at [581, 674] on button "Continue to additional information" at bounding box center [468, 681] width 329 height 47
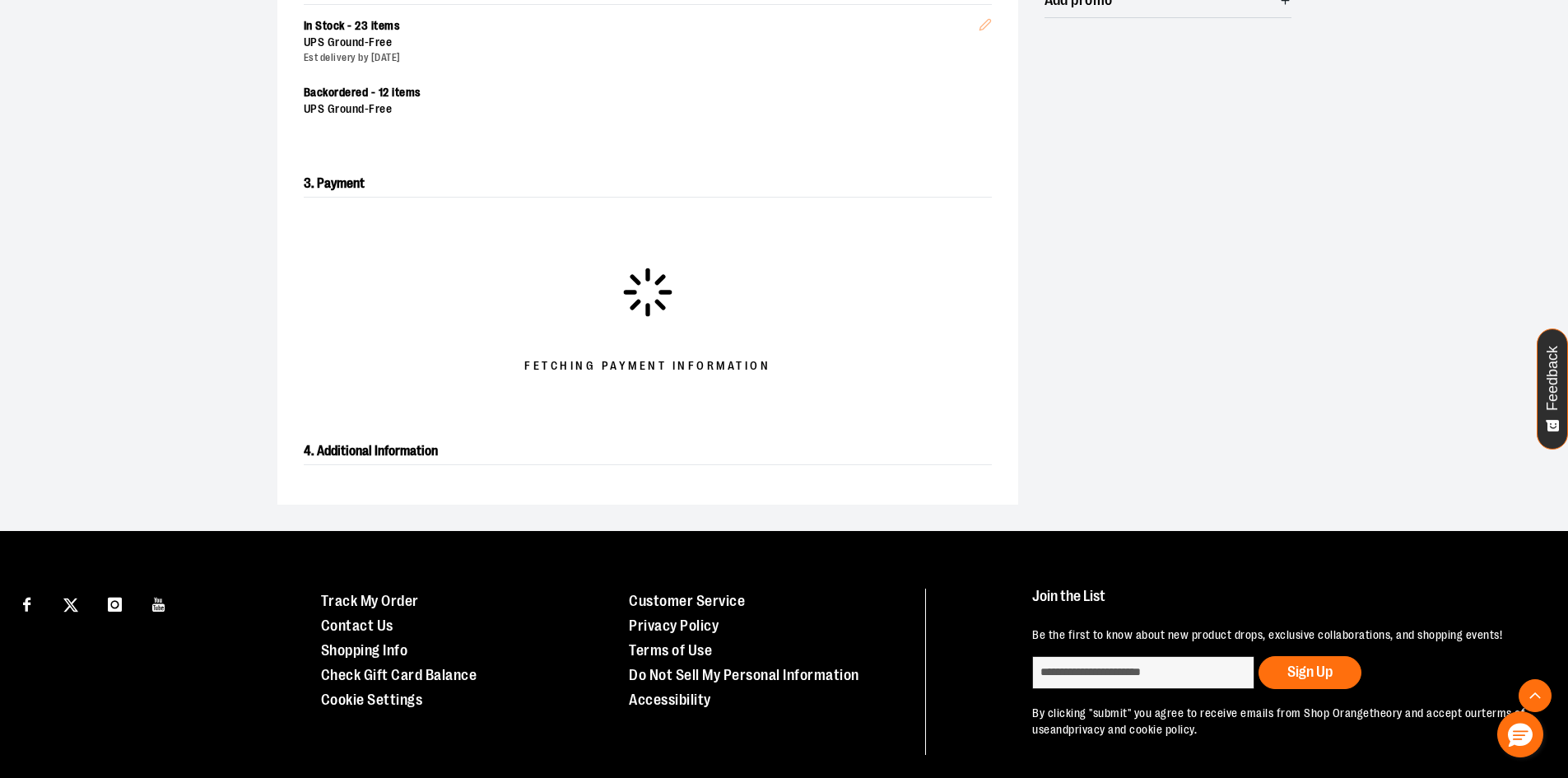
scroll to position [372, 0]
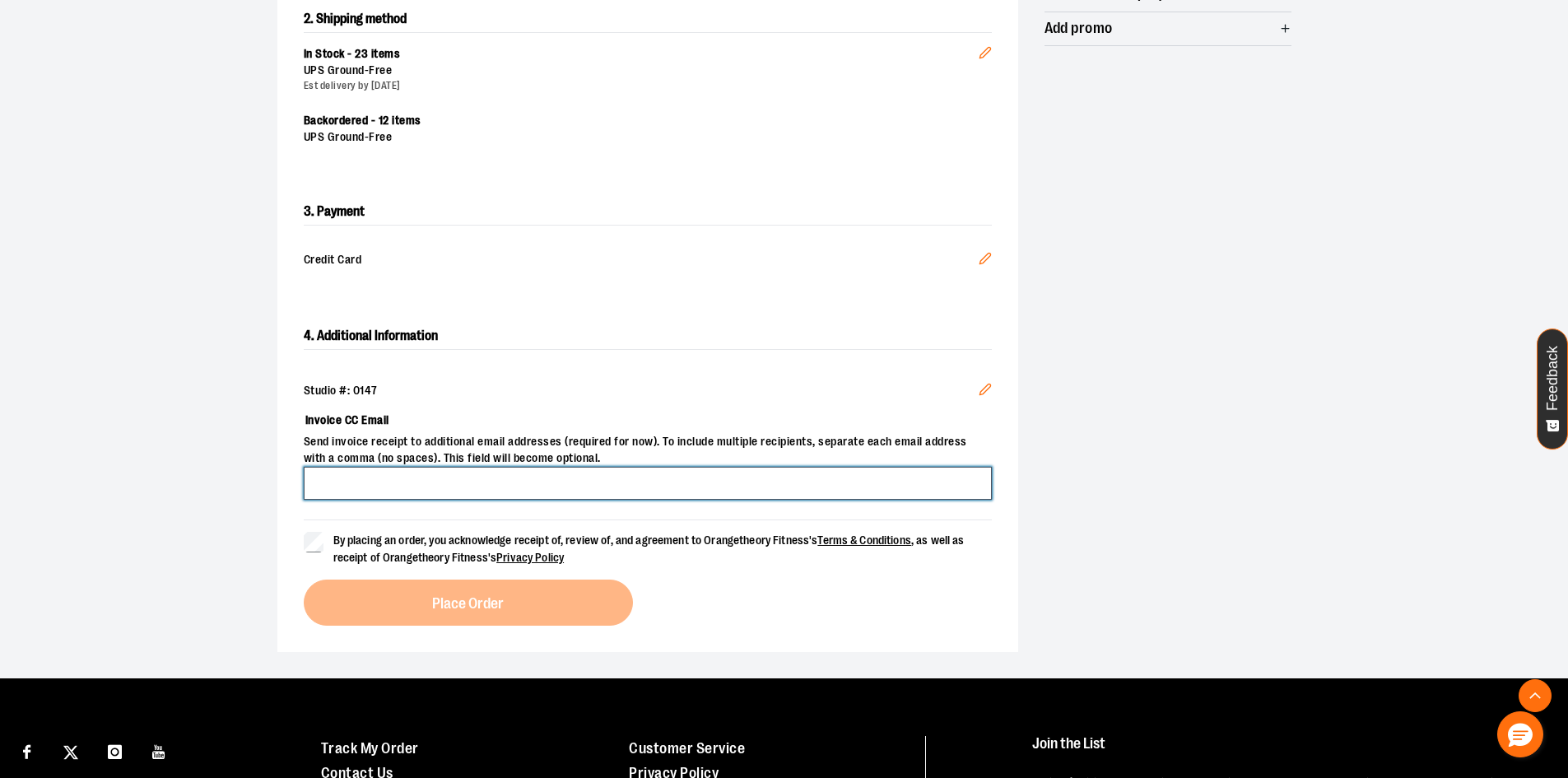
click at [435, 485] on input "Invoice CC Email" at bounding box center [647, 483] width 688 height 33
type input "**********"
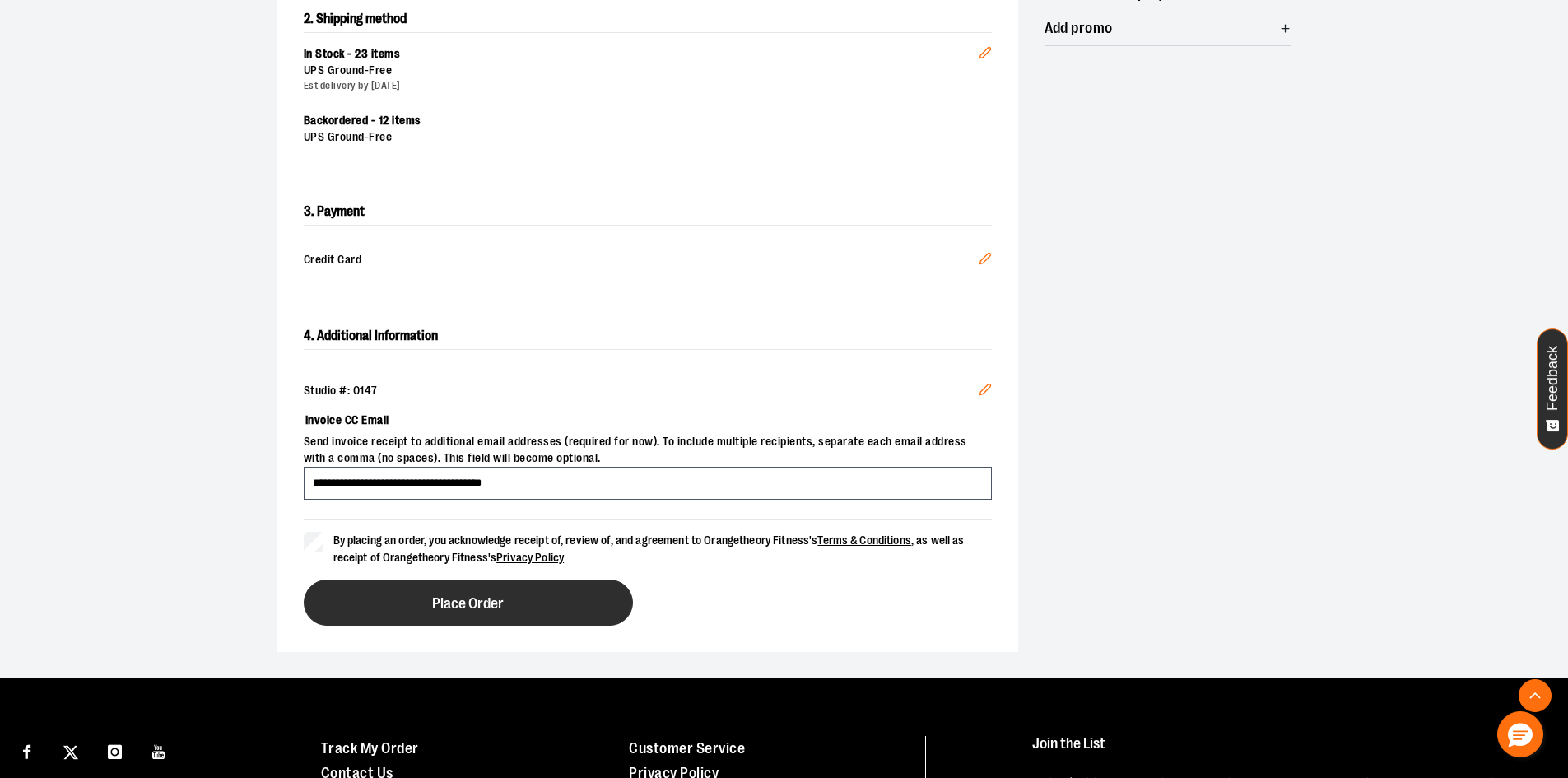
click at [541, 616] on button "Place Order" at bounding box center [468, 603] width 329 height 47
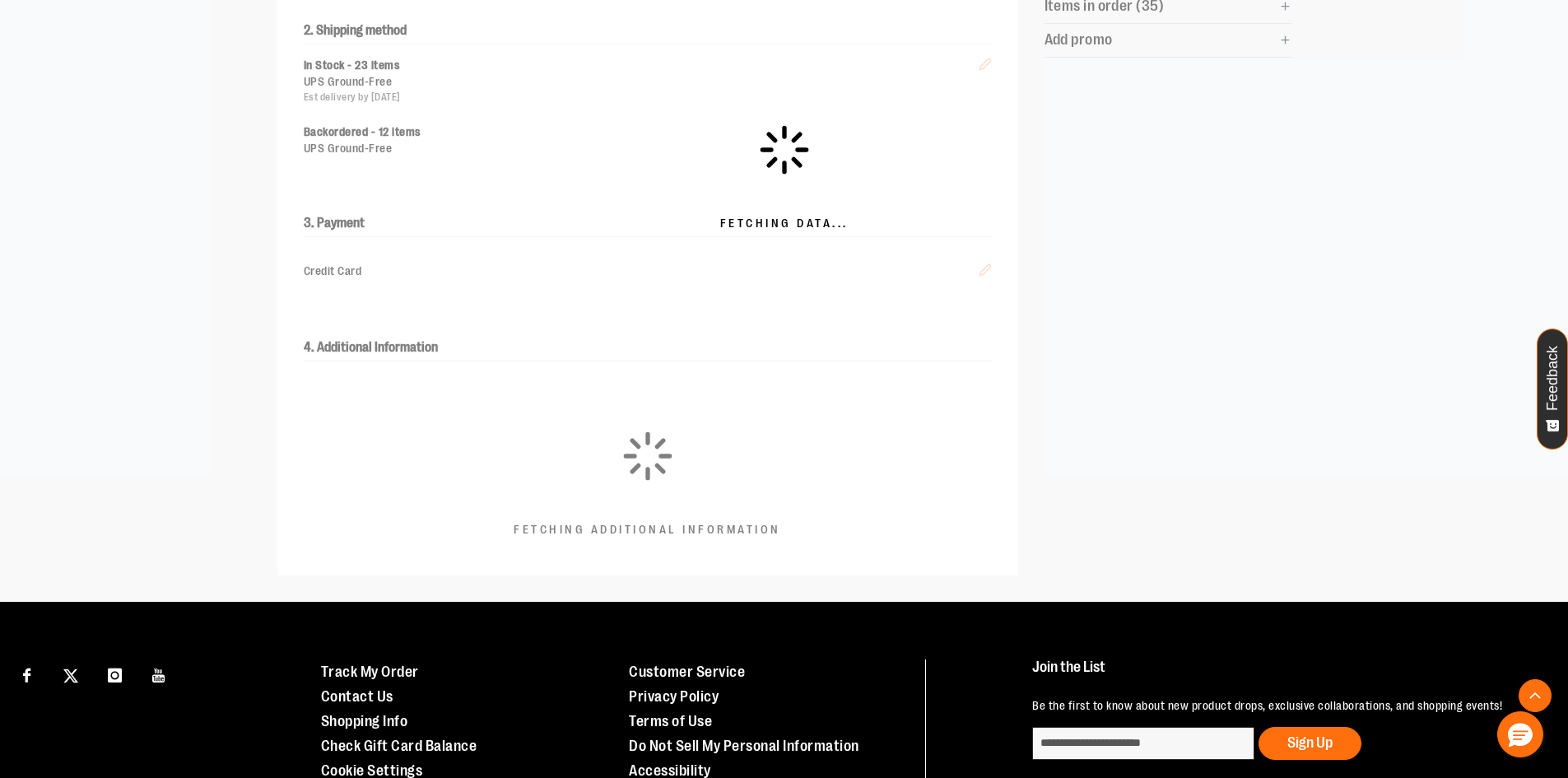
scroll to position [0, 0]
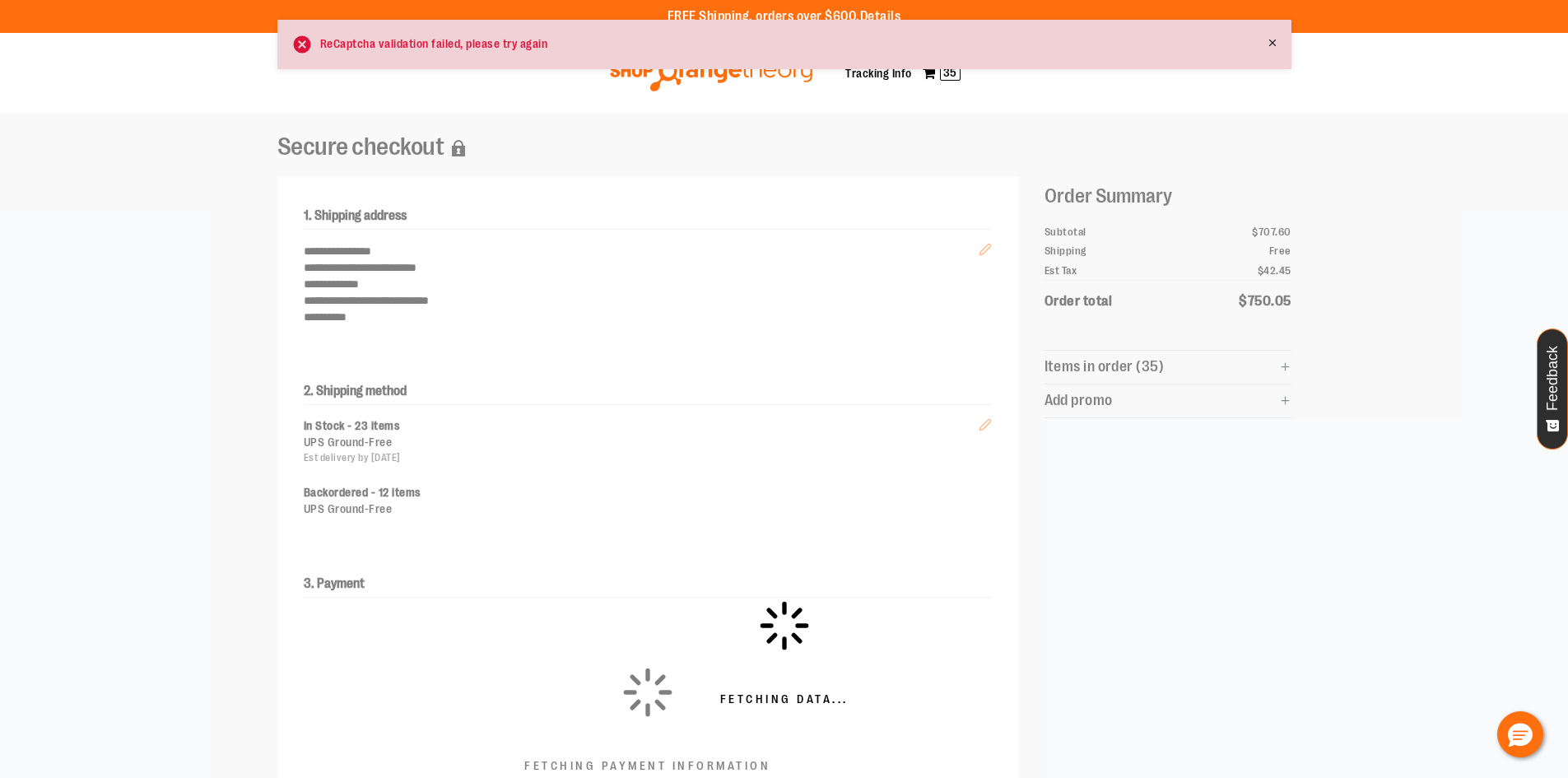
click at [1276, 46] on line at bounding box center [1273, 43] width 6 height 6
